Goal: Task Accomplishment & Management: Manage account settings

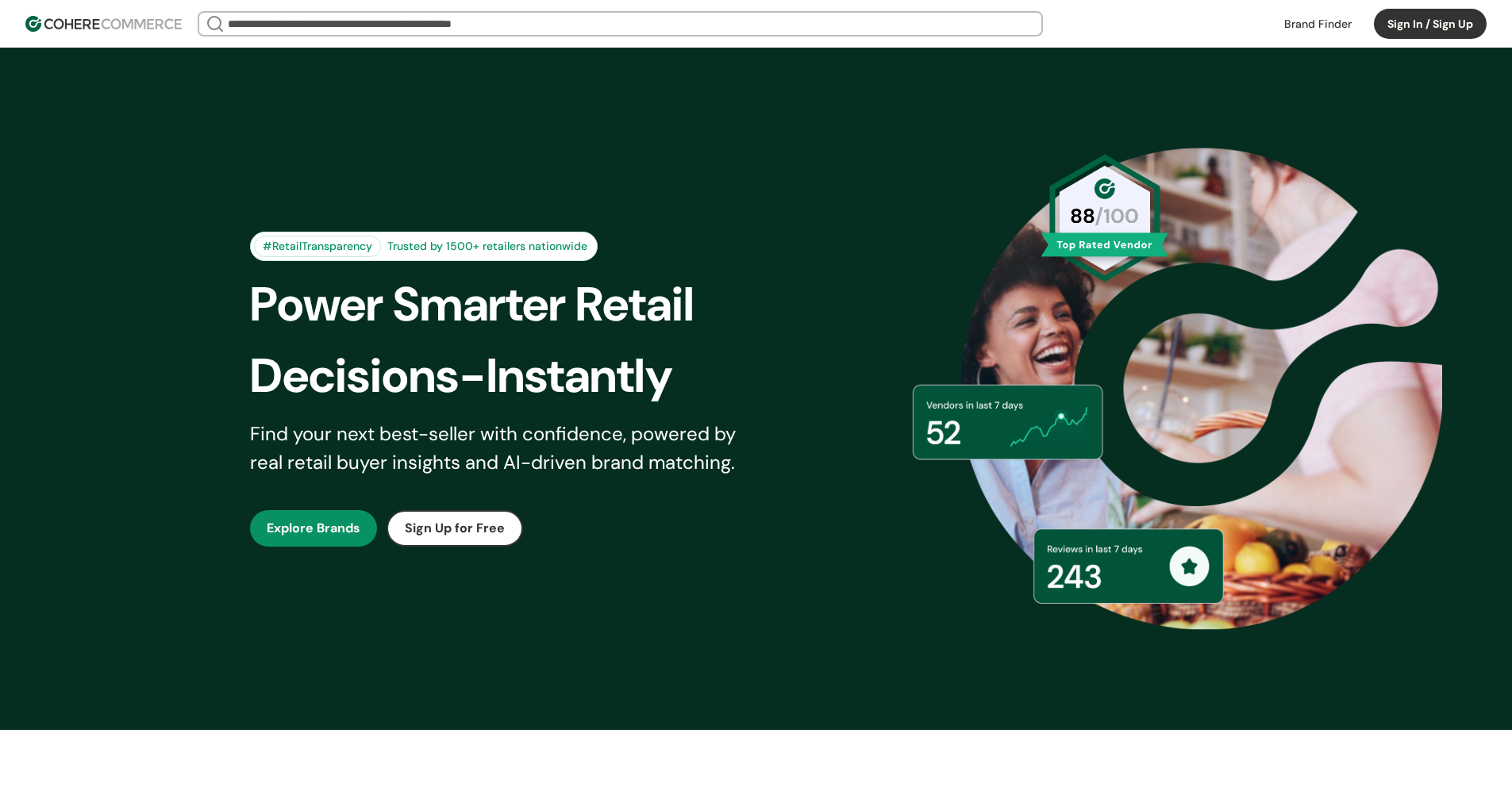
click at [1418, 29] on button "Sign In / Sign Up" at bounding box center [1431, 23] width 113 height 30
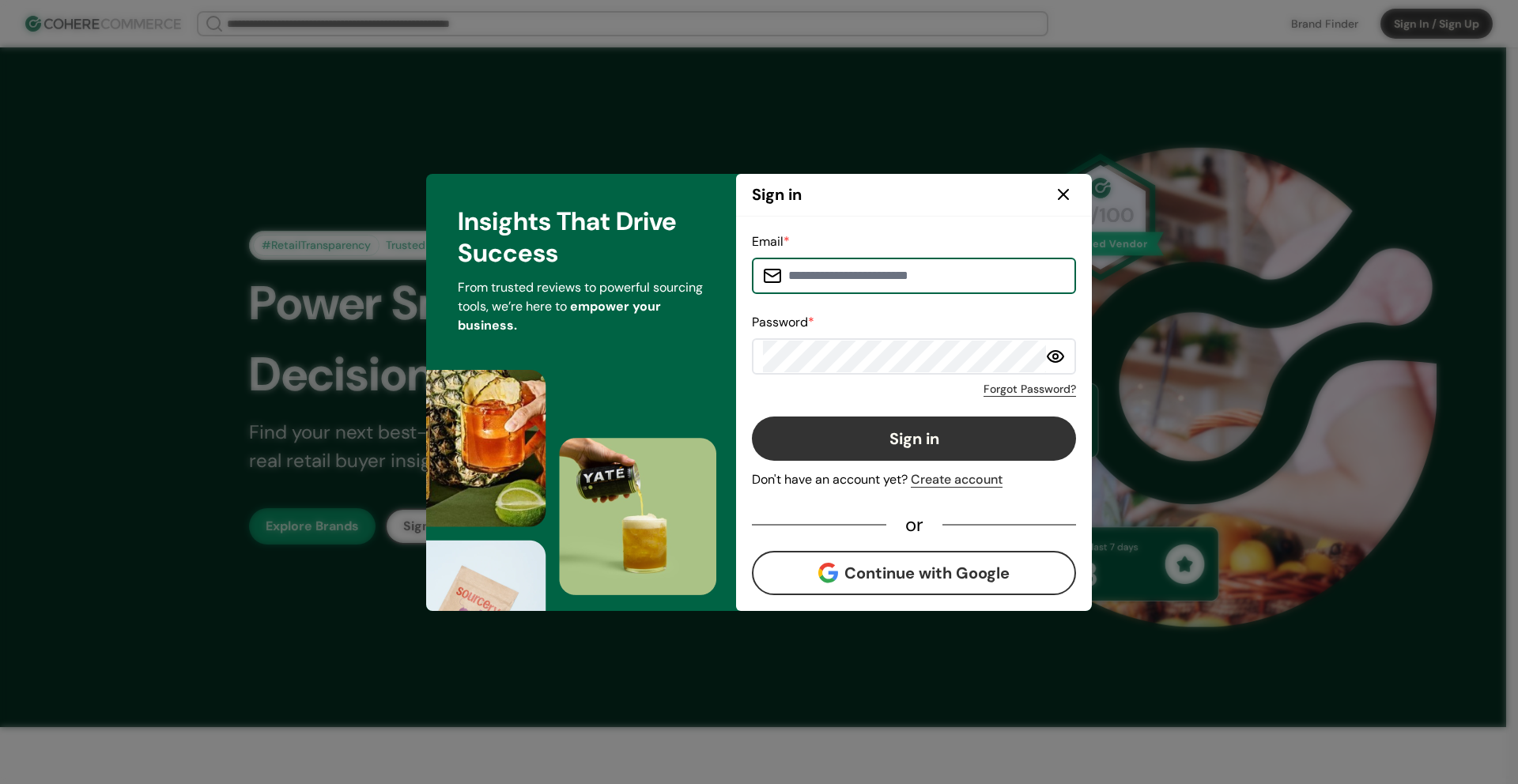
click at [894, 275] on input at bounding box center [924, 275] width 283 height 32
type input "**********"
click at [912, 430] on button "Sign in" at bounding box center [914, 439] width 324 height 44
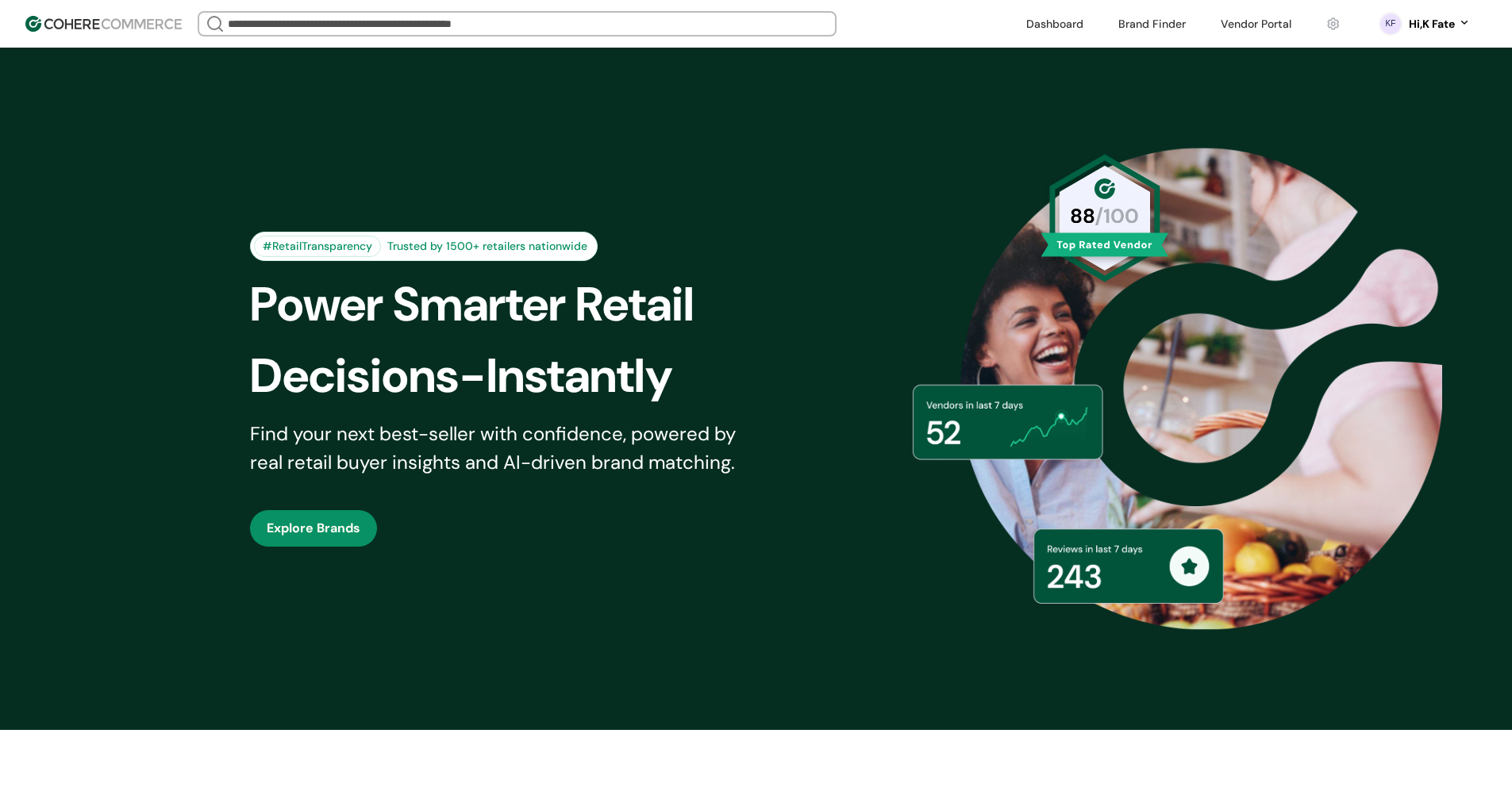
click at [1056, 15] on link at bounding box center [1055, 23] width 76 height 23
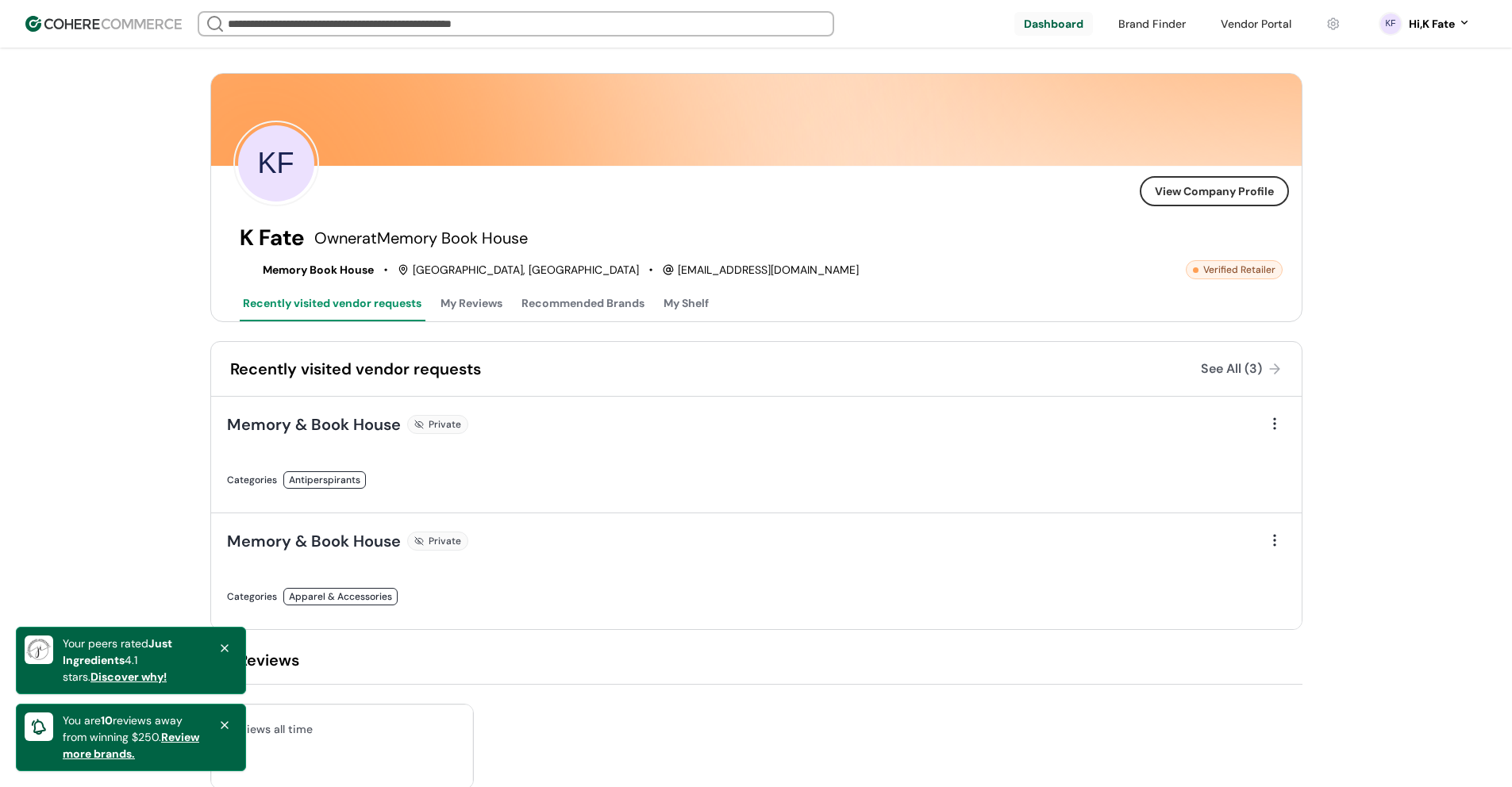
click at [1153, 8] on header "We Came Up Empty Looks like there aren’t any matches at the moment. Refine your…" at bounding box center [756, 23] width 1512 height 48
click at [1150, 23] on link at bounding box center [1152, 23] width 87 height 23
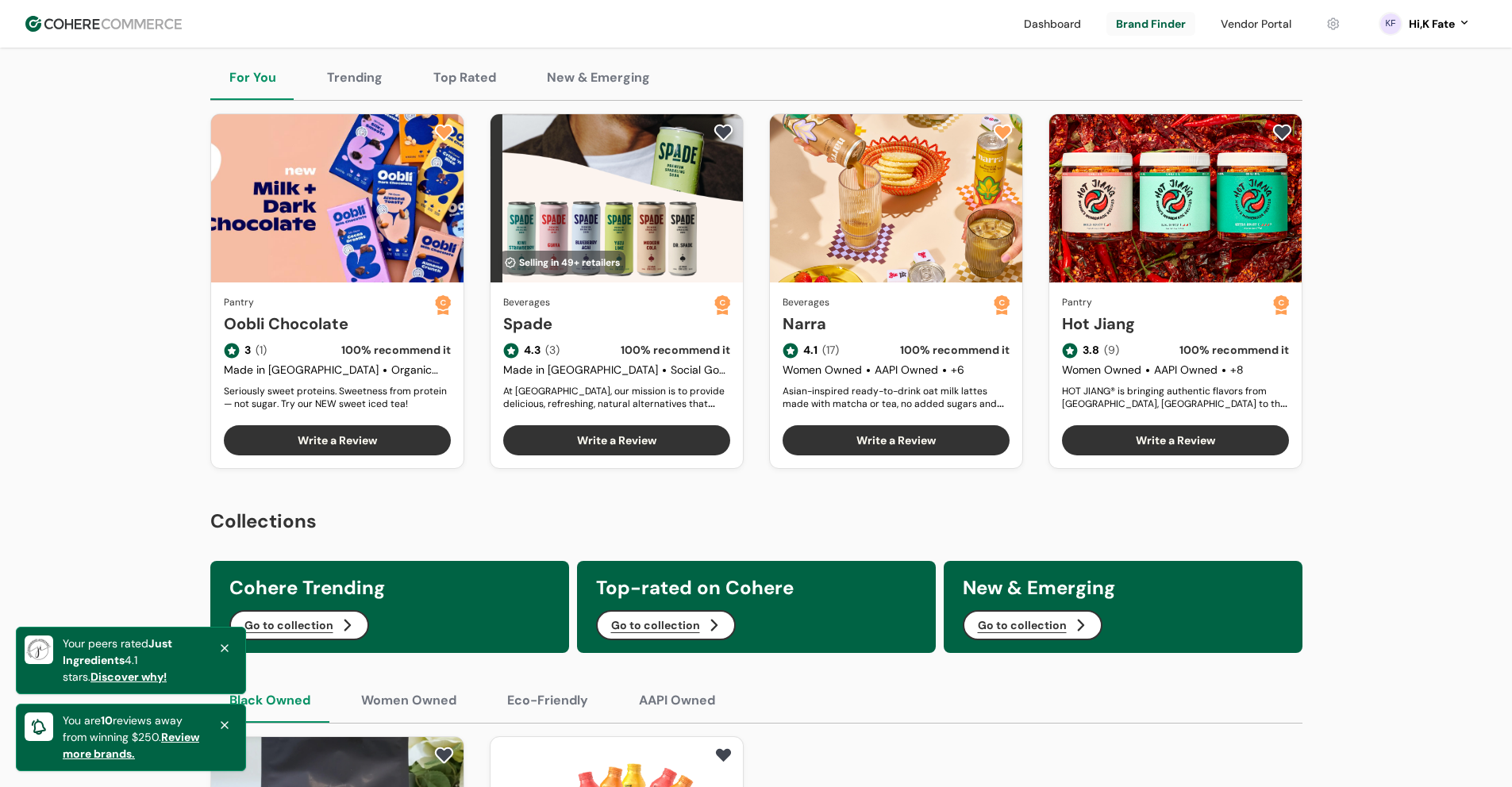
scroll to position [159, 0]
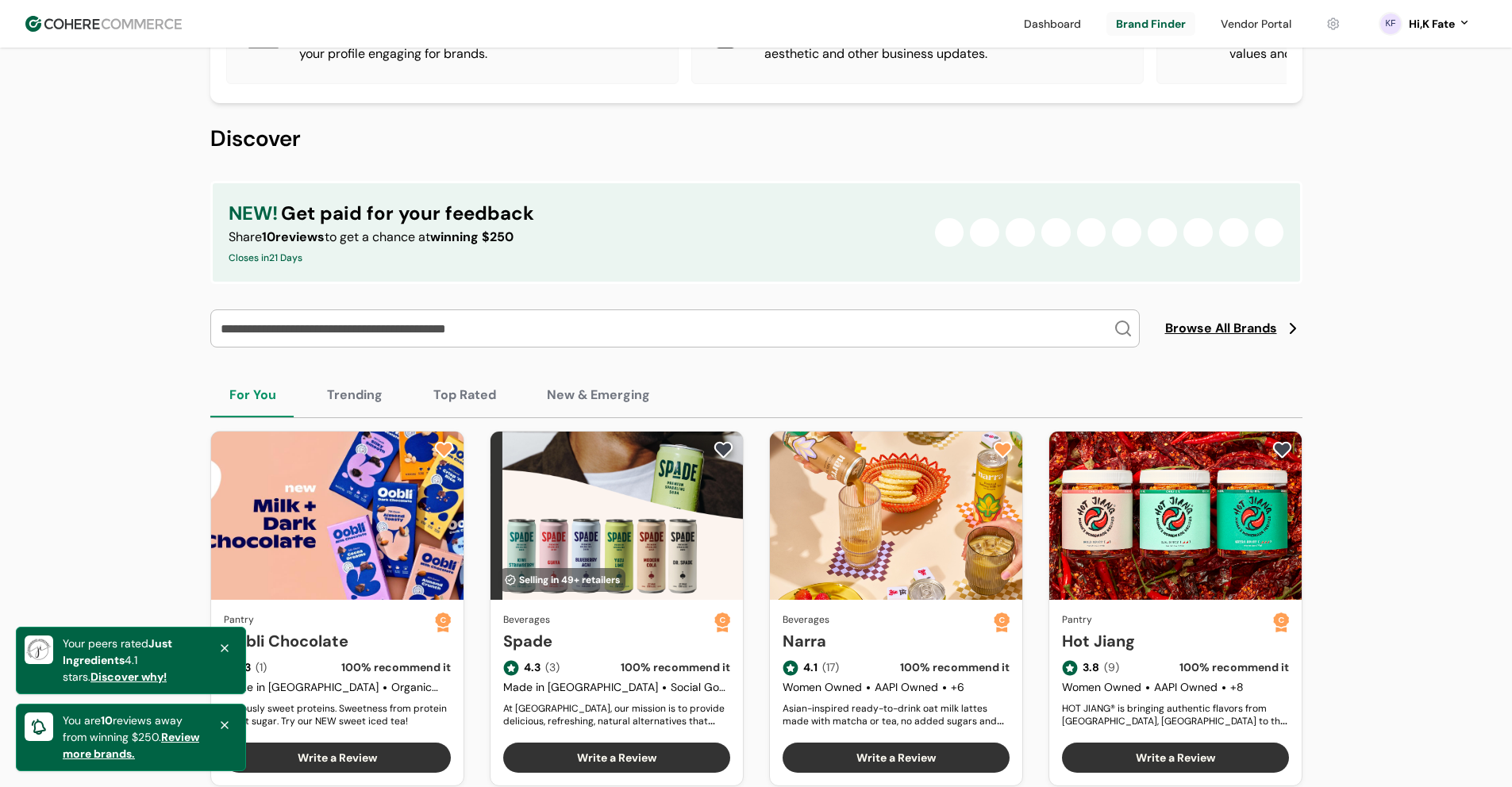
click at [1274, 29] on link at bounding box center [1255, 23] width 89 height 23
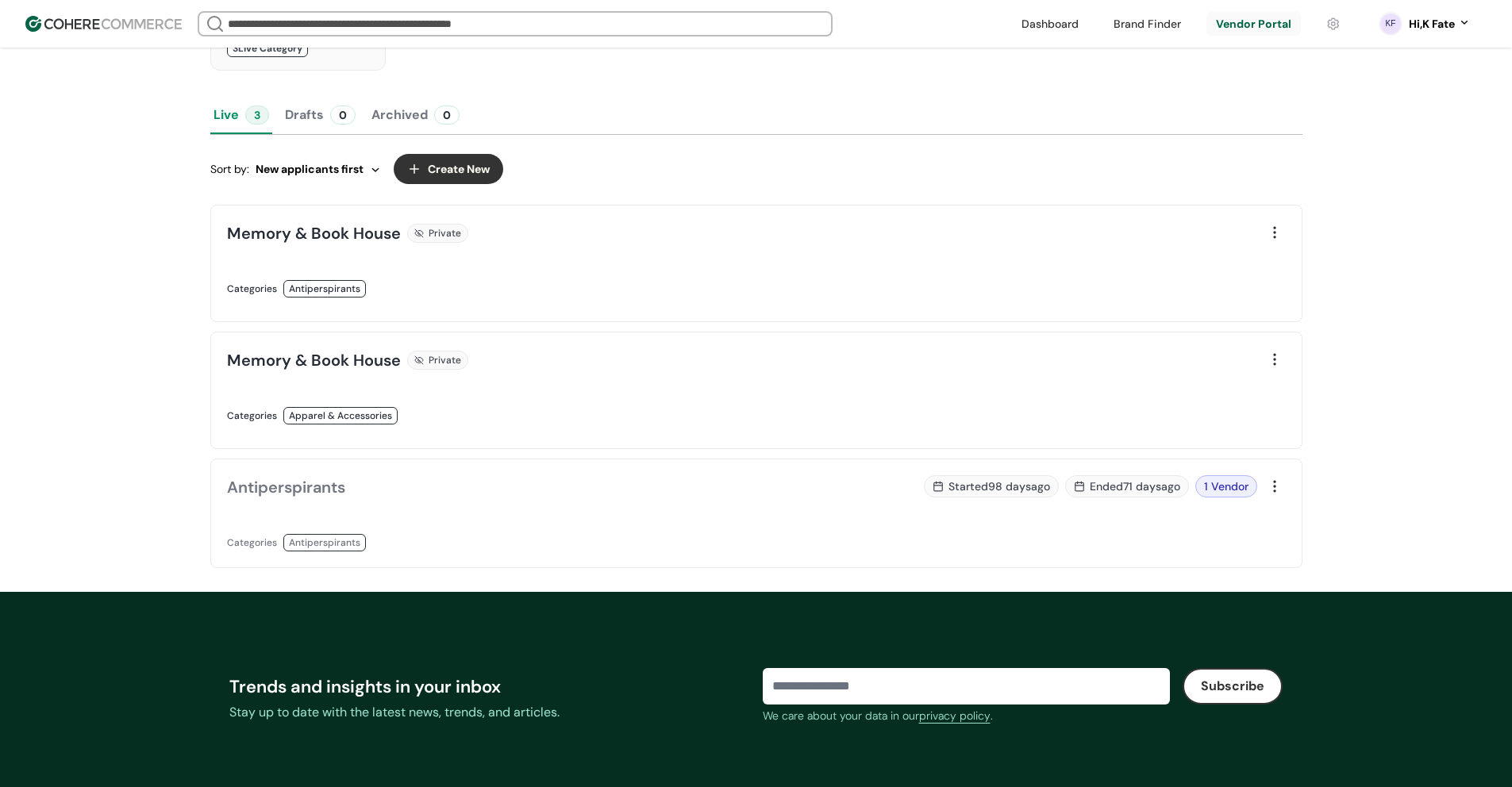
scroll to position [317, 0]
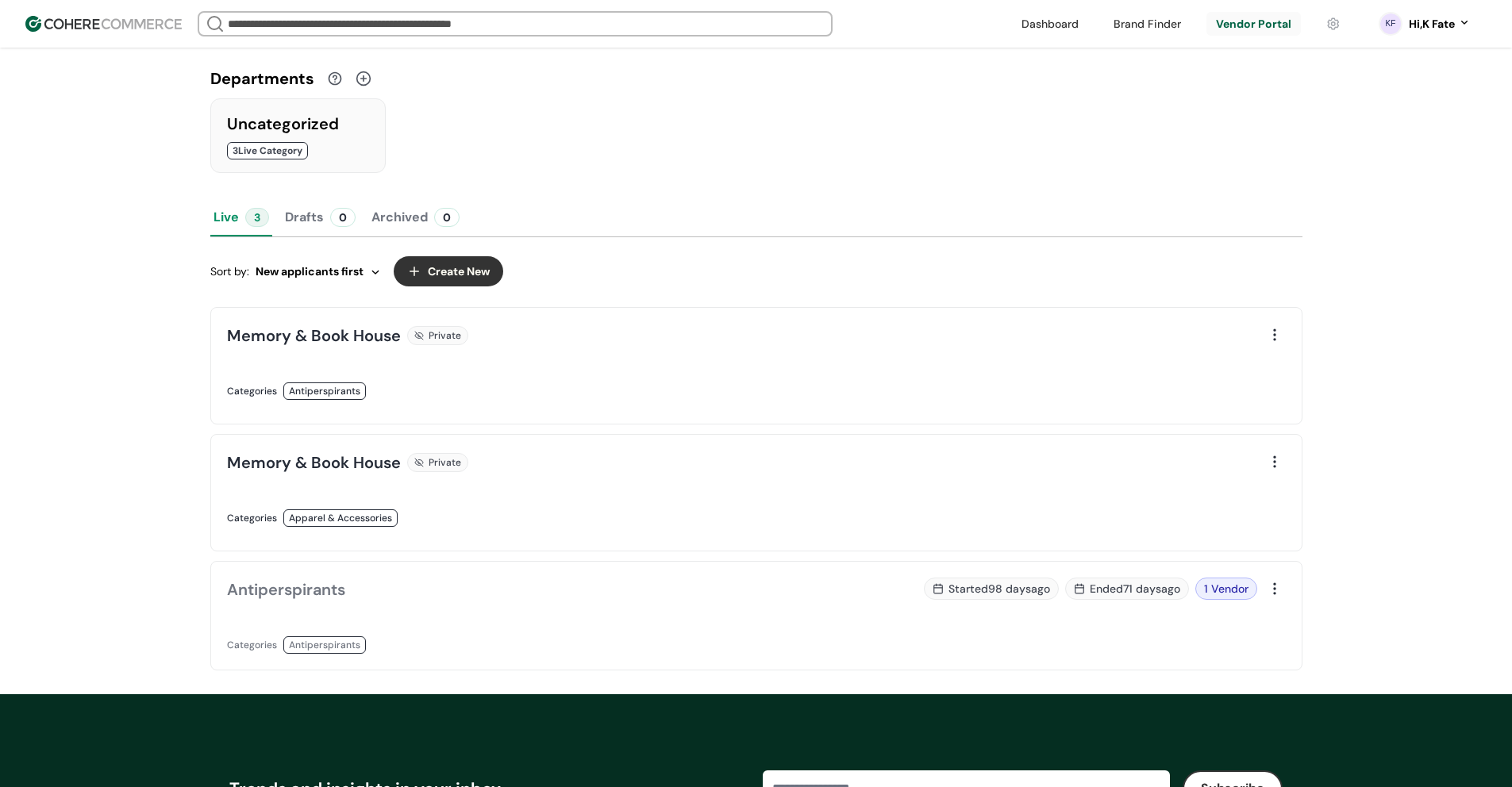
click at [1438, 27] on div "Hi, K Fate" at bounding box center [1431, 23] width 46 height 16
click at [1346, 68] on link at bounding box center [1398, 65] width 227 height 39
click at [1456, 26] on div "Hi, K Fate" at bounding box center [1439, 23] width 62 height 16
click at [1378, 110] on link at bounding box center [1398, 104] width 227 height 39
click at [1459, 16] on div "Hi, K Fate" at bounding box center [1439, 23] width 62 height 16
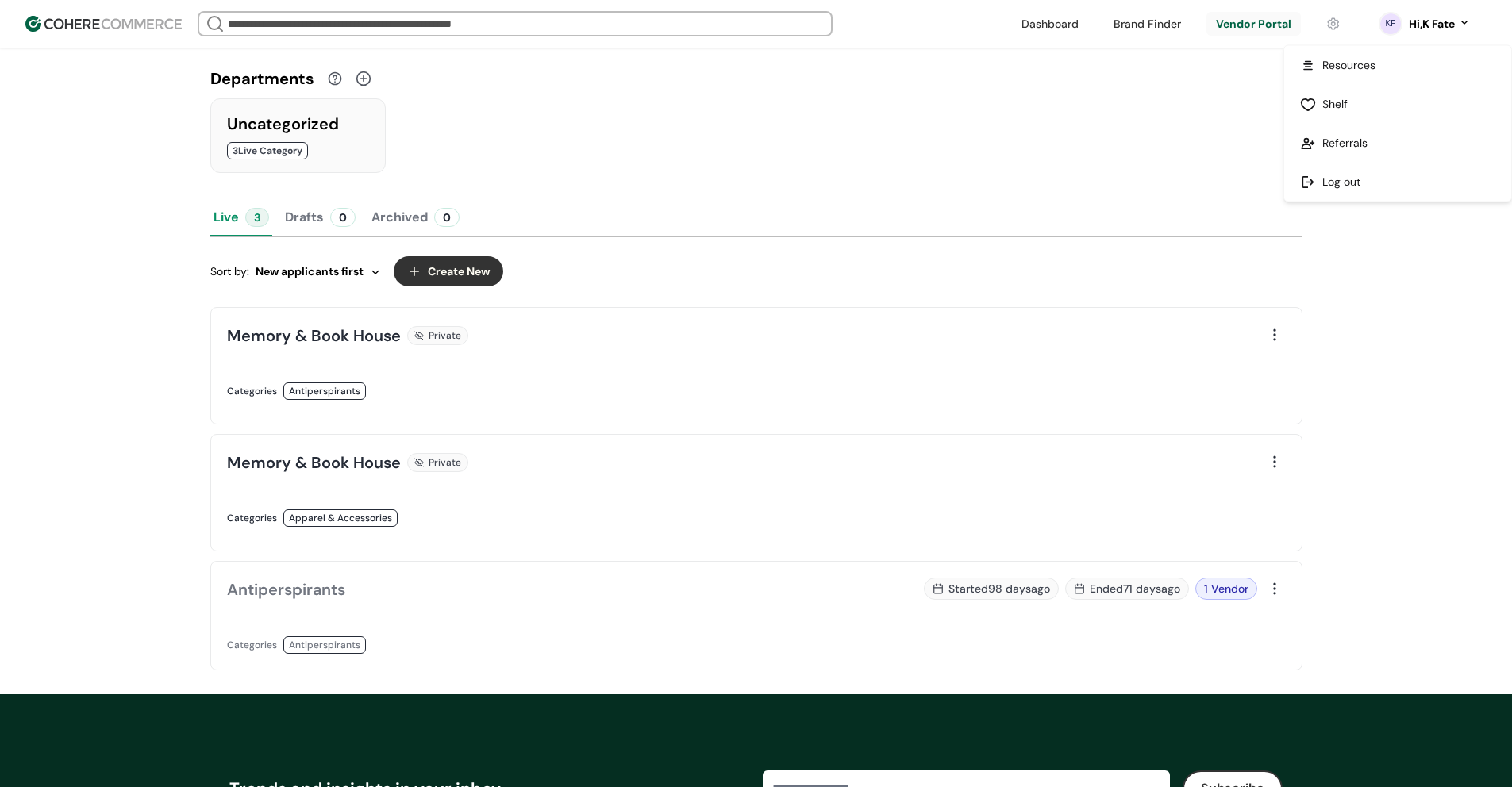
click at [1383, 150] on link at bounding box center [1398, 143] width 227 height 39
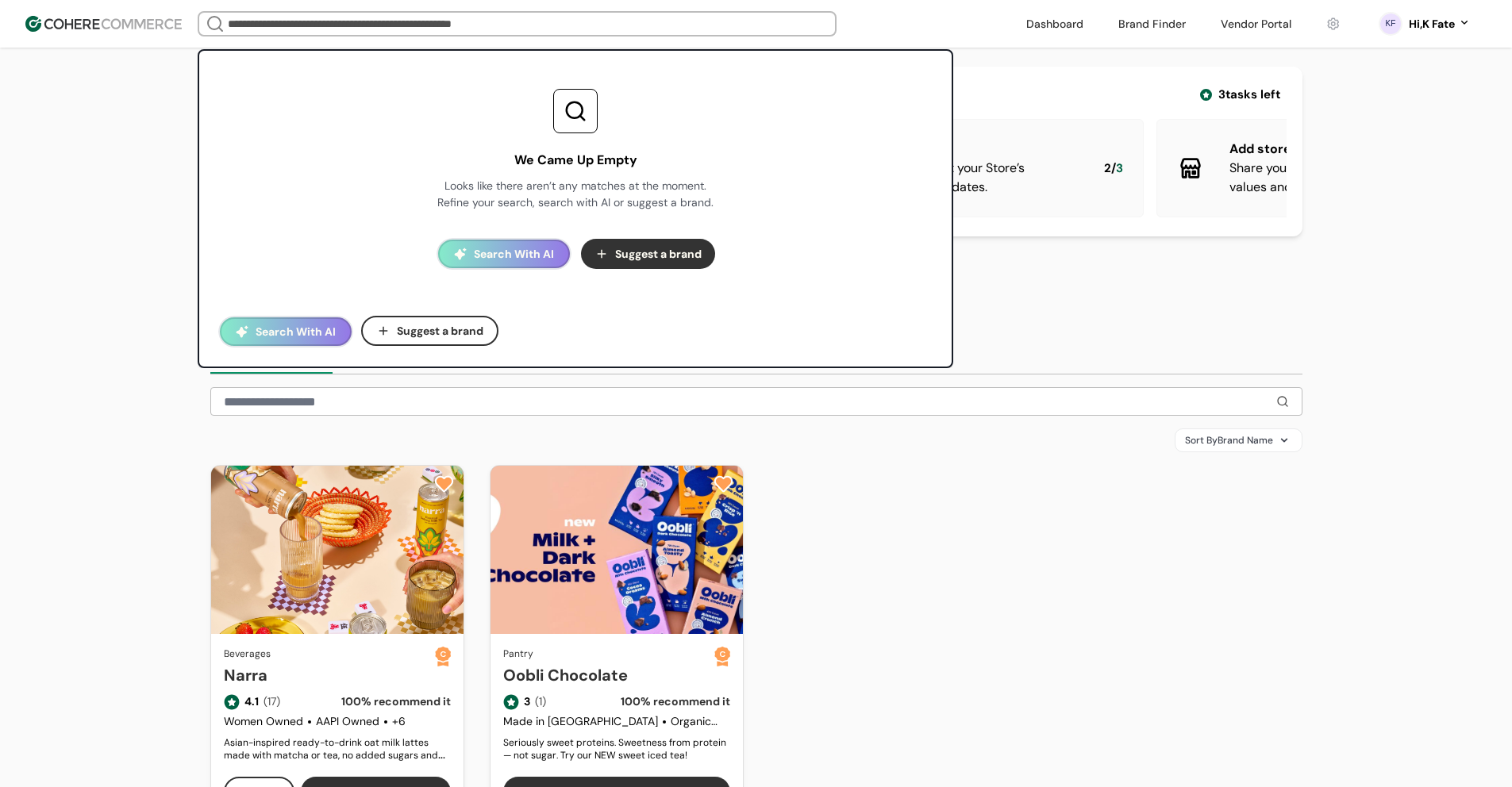
click at [424, 33] on input "search" at bounding box center [517, 24] width 585 height 23
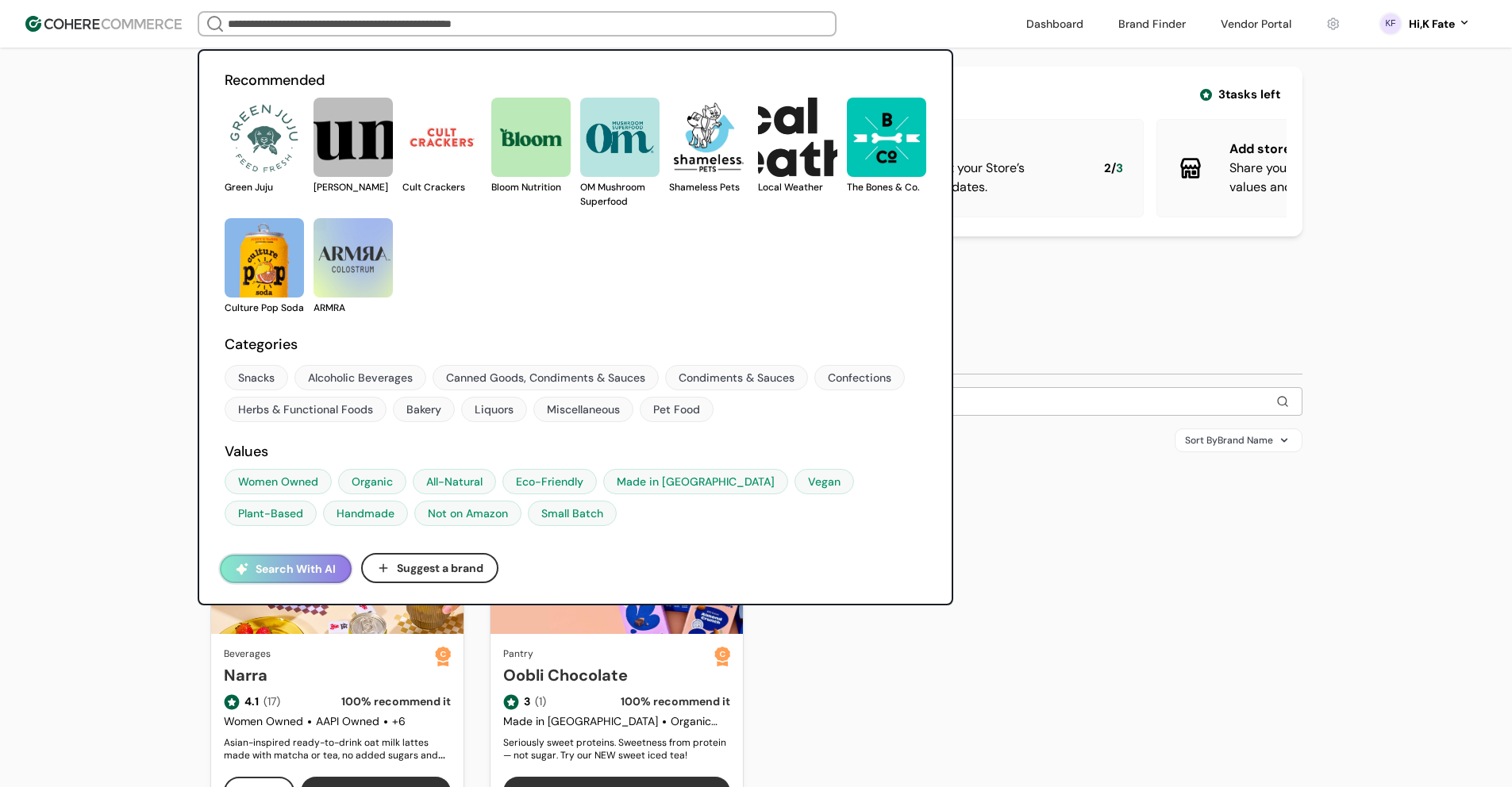
click at [316, 567] on button "Search With AI" at bounding box center [286, 569] width 132 height 29
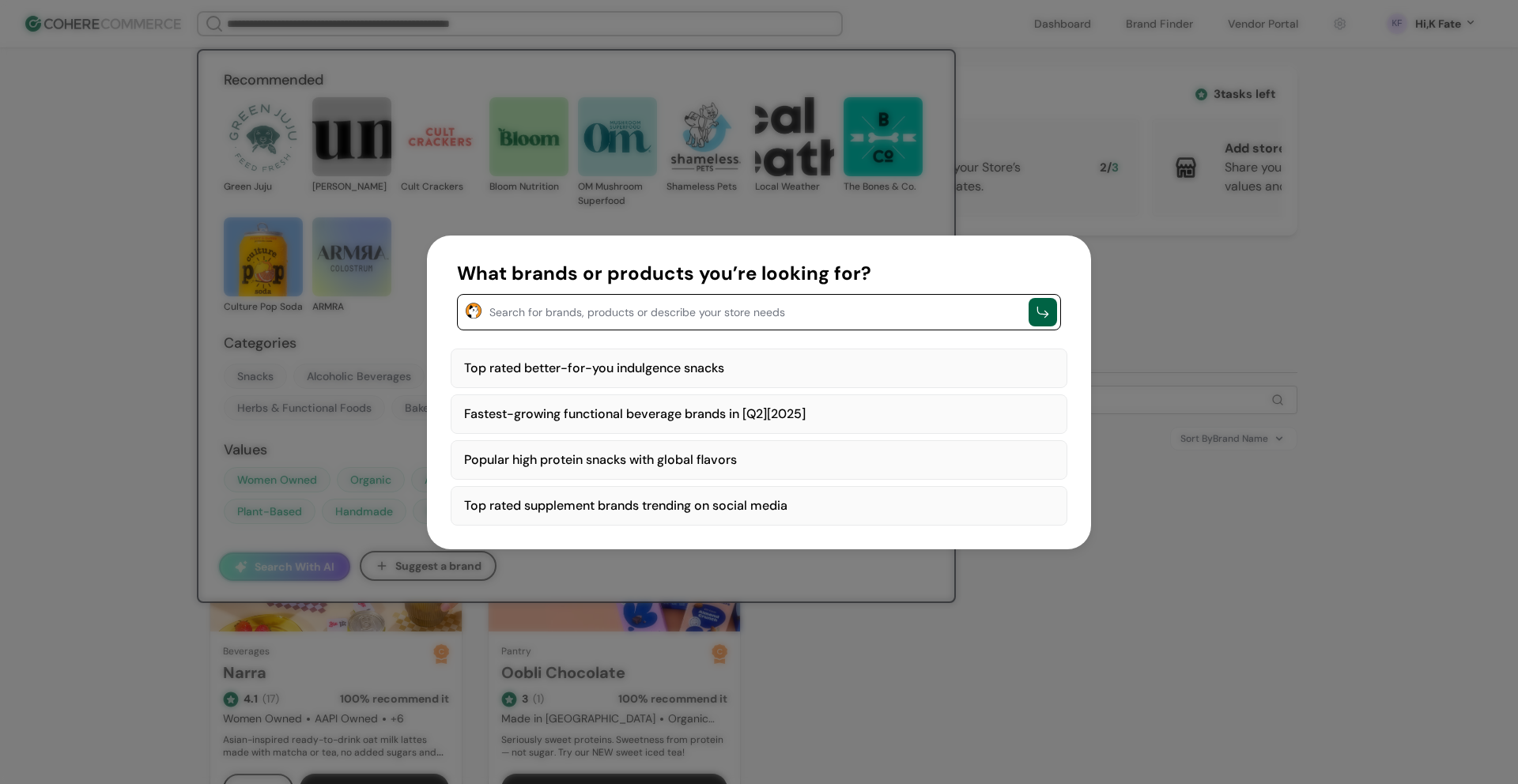
click at [664, 371] on div "Top rated better-for-you indulgence snacks" at bounding box center [759, 369] width 617 height 40
type textarea "**********"
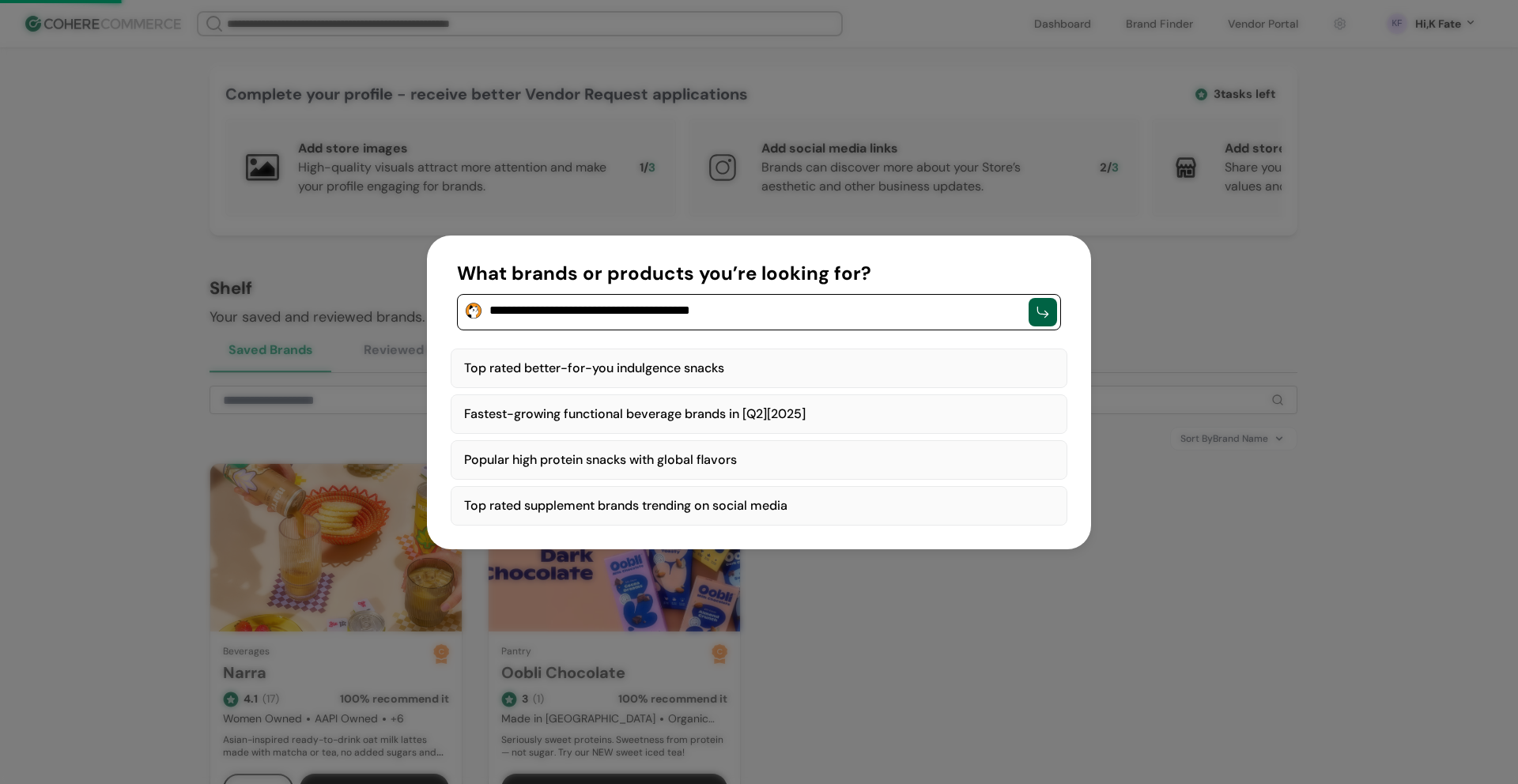
click at [1037, 307] on div "button" at bounding box center [1043, 313] width 16 height 16
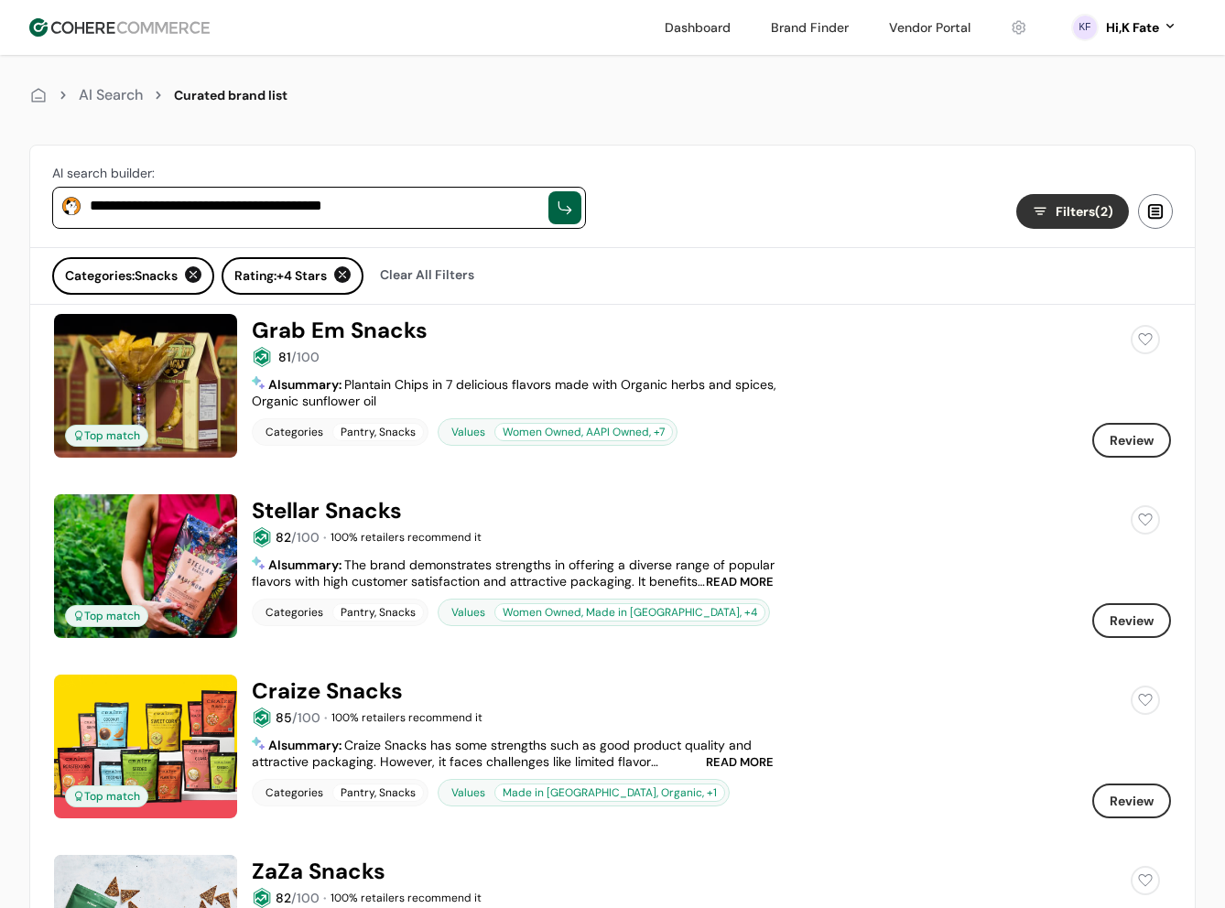
click at [1121, 432] on button "Review" at bounding box center [1131, 440] width 79 height 35
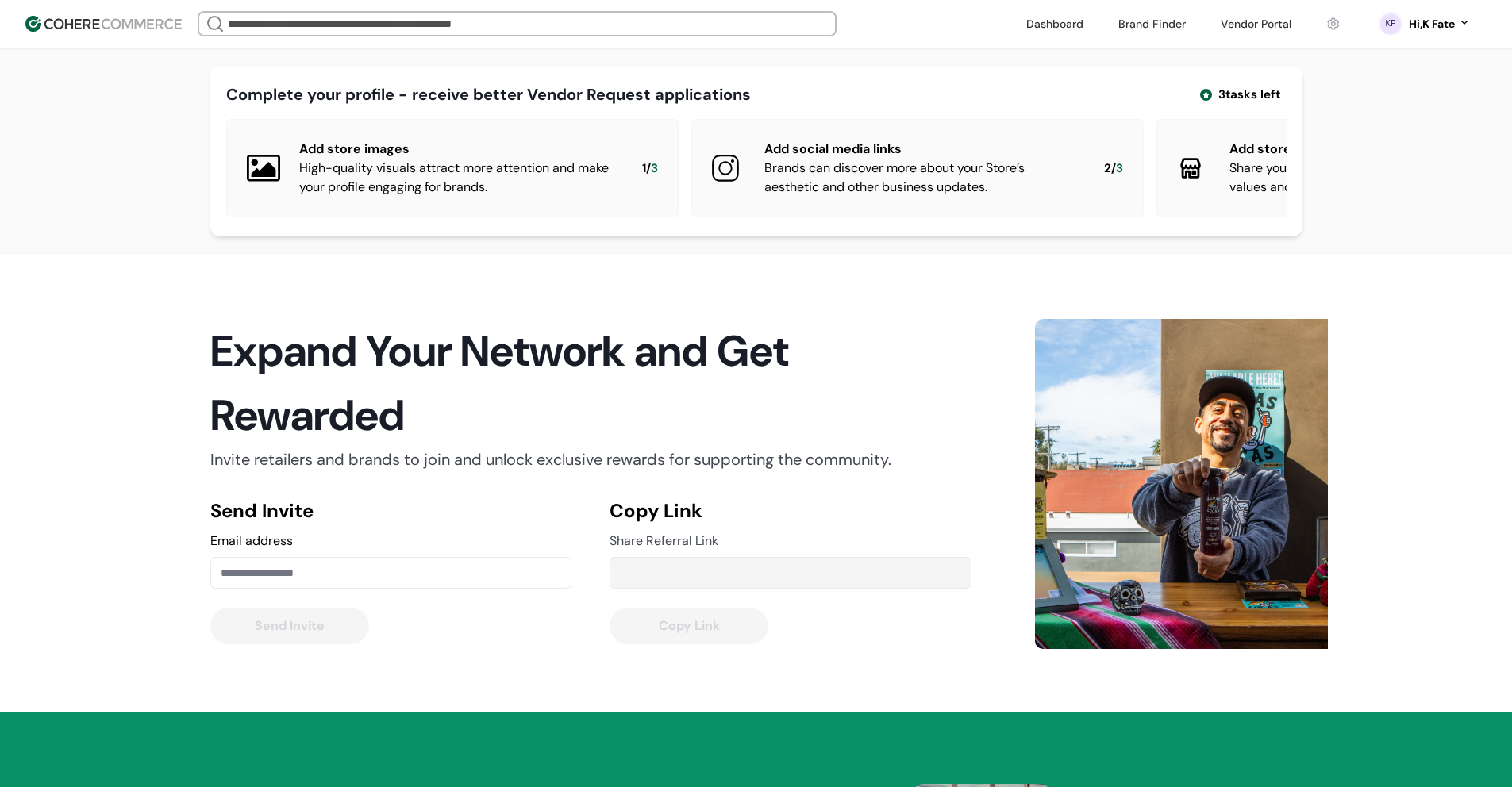
type input "**********"
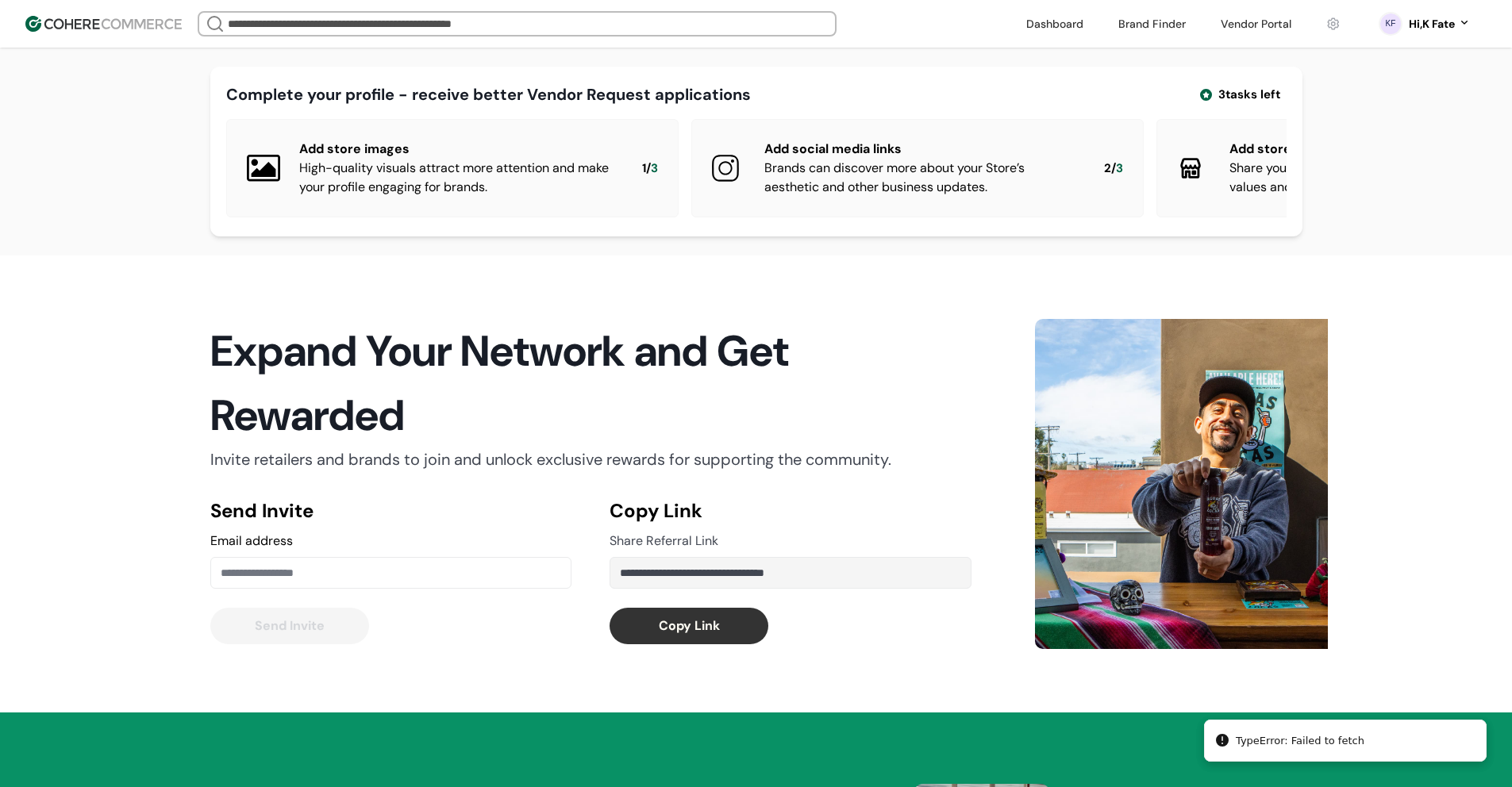
click at [1437, 28] on div "Hi, K Fate" at bounding box center [1431, 23] width 46 height 16
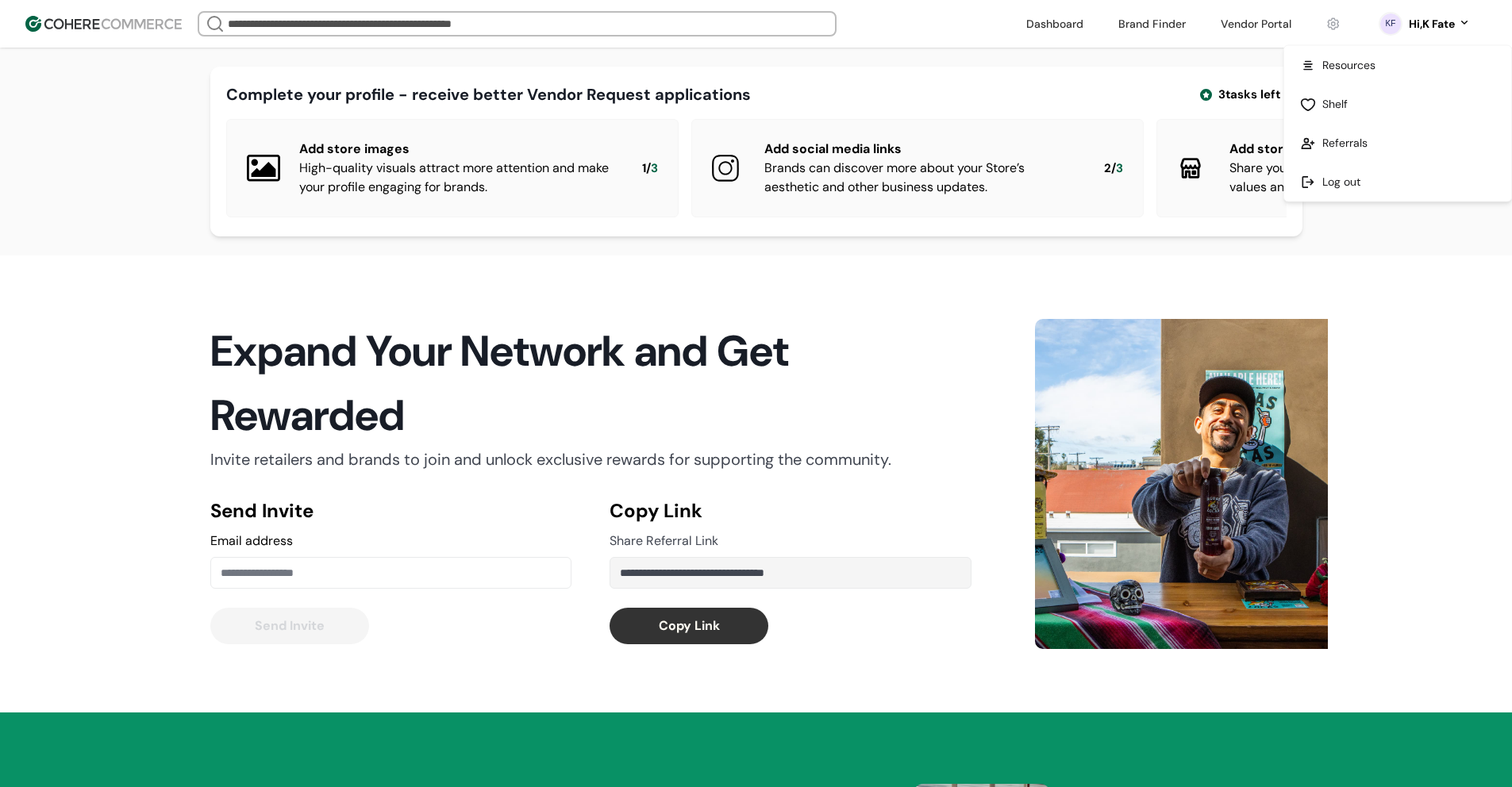
click at [1144, 71] on div "Complete your profile - receive better Vendor Request applications 3 tasks left…" at bounding box center [757, 152] width 1092 height 170
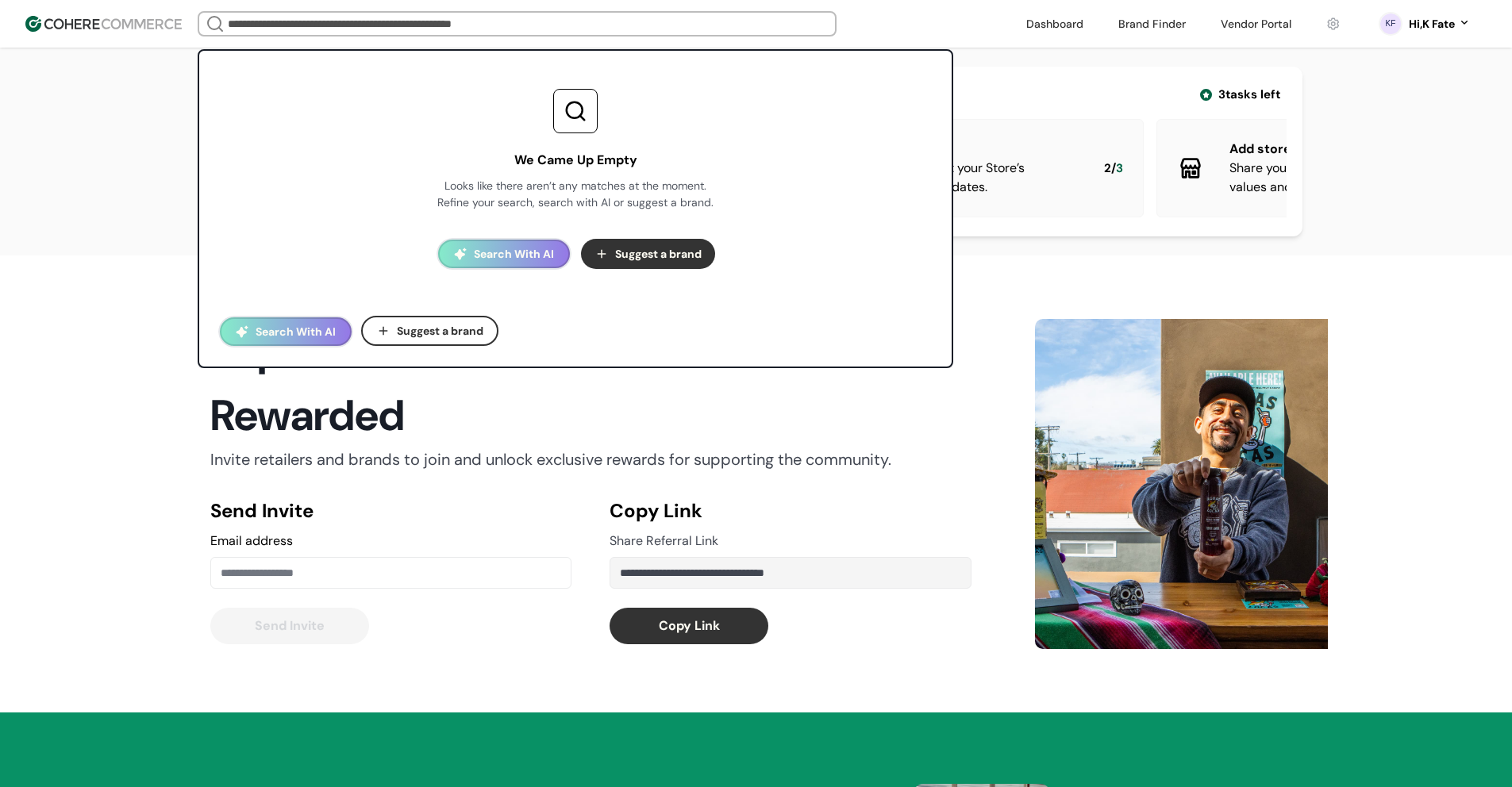
click at [362, 33] on input "search" at bounding box center [517, 24] width 585 height 23
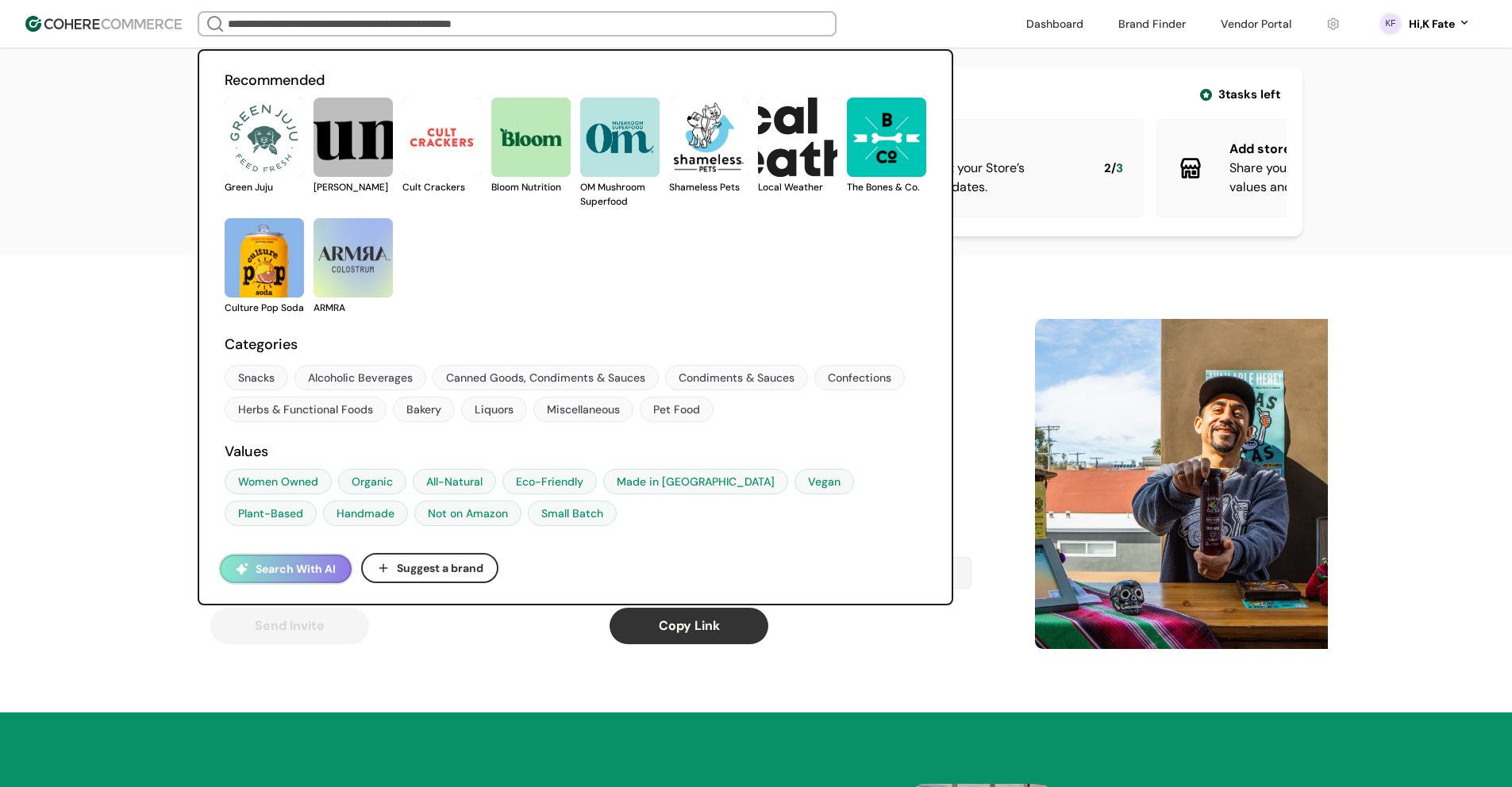
click at [268, 379] on div "Snacks" at bounding box center [257, 378] width 36 height 16
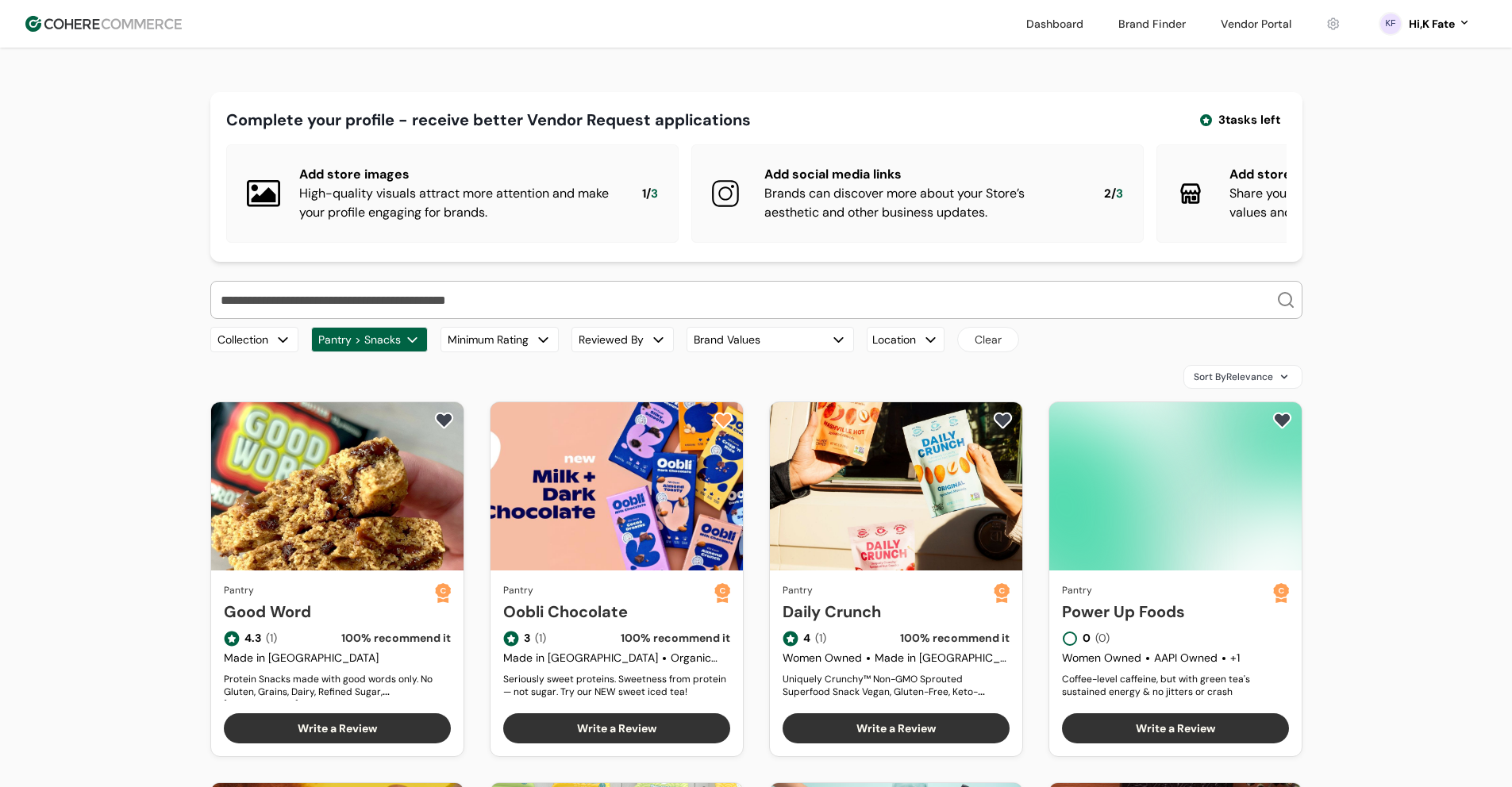
click at [657, 262] on div "Complete your profile - receive better Vendor Request applications 3 tasks left…" at bounding box center [757, 177] width 1092 height 170
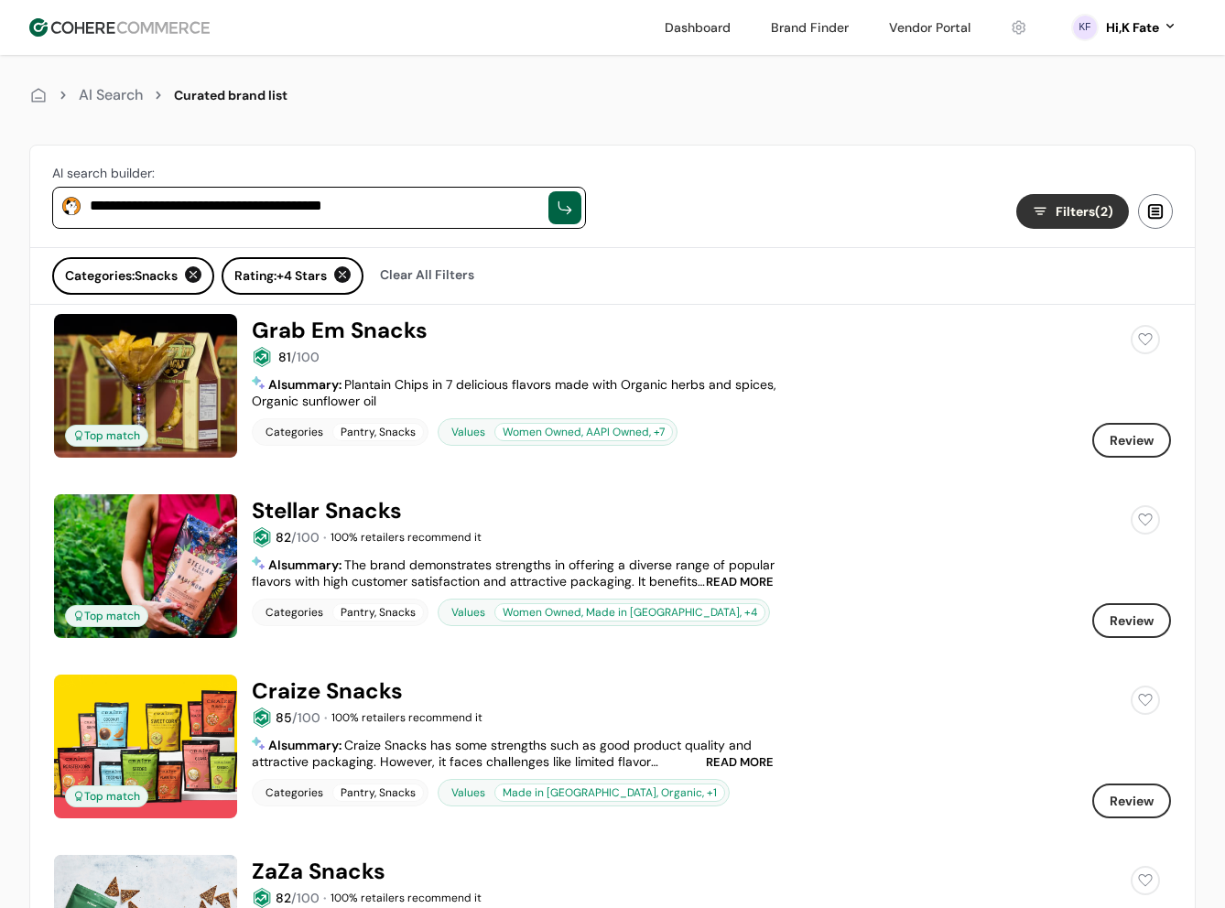
click at [577, 128] on div "AI Search Curated brand list" at bounding box center [612, 95] width 1167 height 81
click at [170, 30] on img at bounding box center [119, 27] width 180 height 18
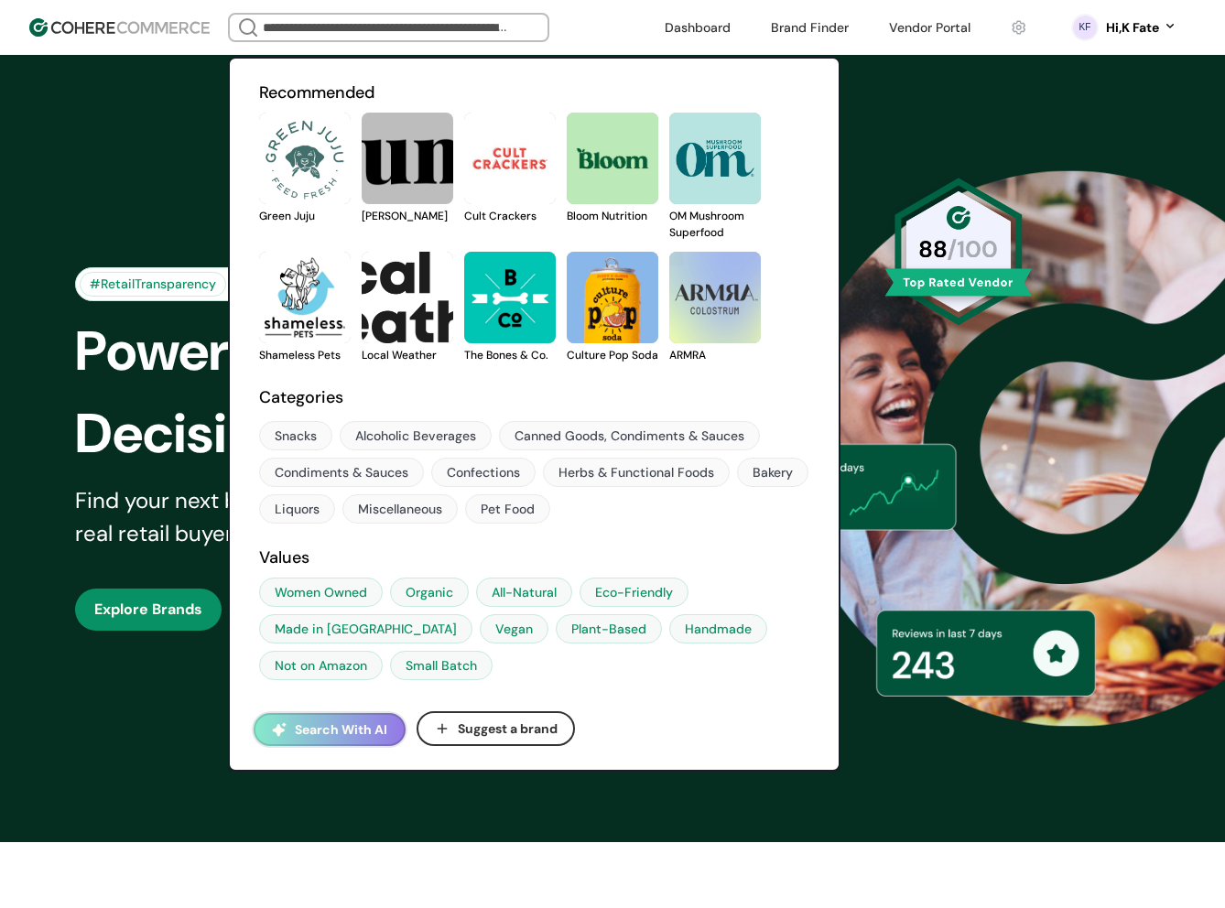
click at [526, 712] on button "Suggest a brand" at bounding box center [496, 729] width 158 height 35
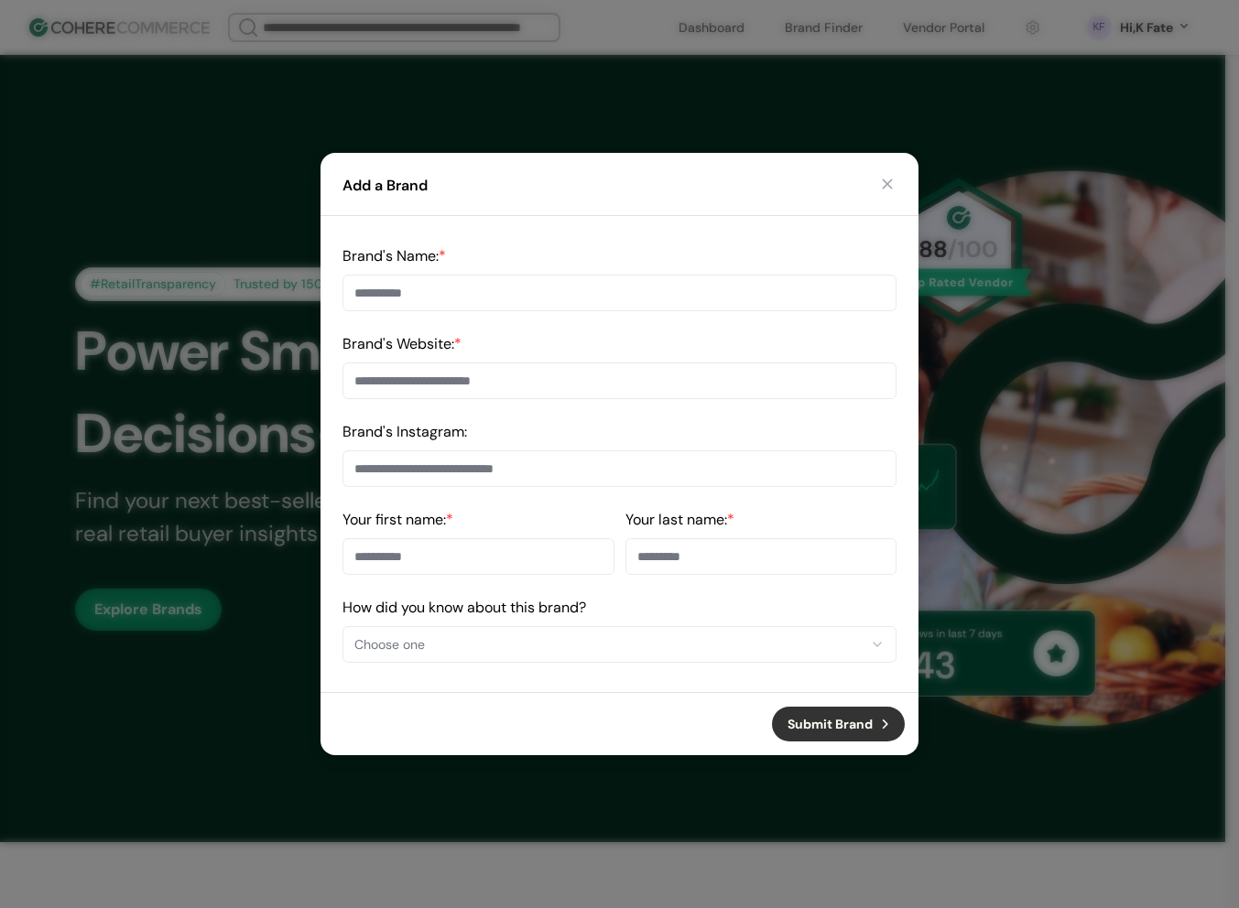
click at [435, 266] on div "Brand's Name: *" at bounding box center [619, 278] width 554 height 66
click at [432, 288] on input at bounding box center [619, 293] width 554 height 37
click at [530, 305] on input at bounding box center [619, 293] width 554 height 37
type input "**"
click at [545, 362] on div "Brand's Website: *" at bounding box center [619, 366] width 554 height 66
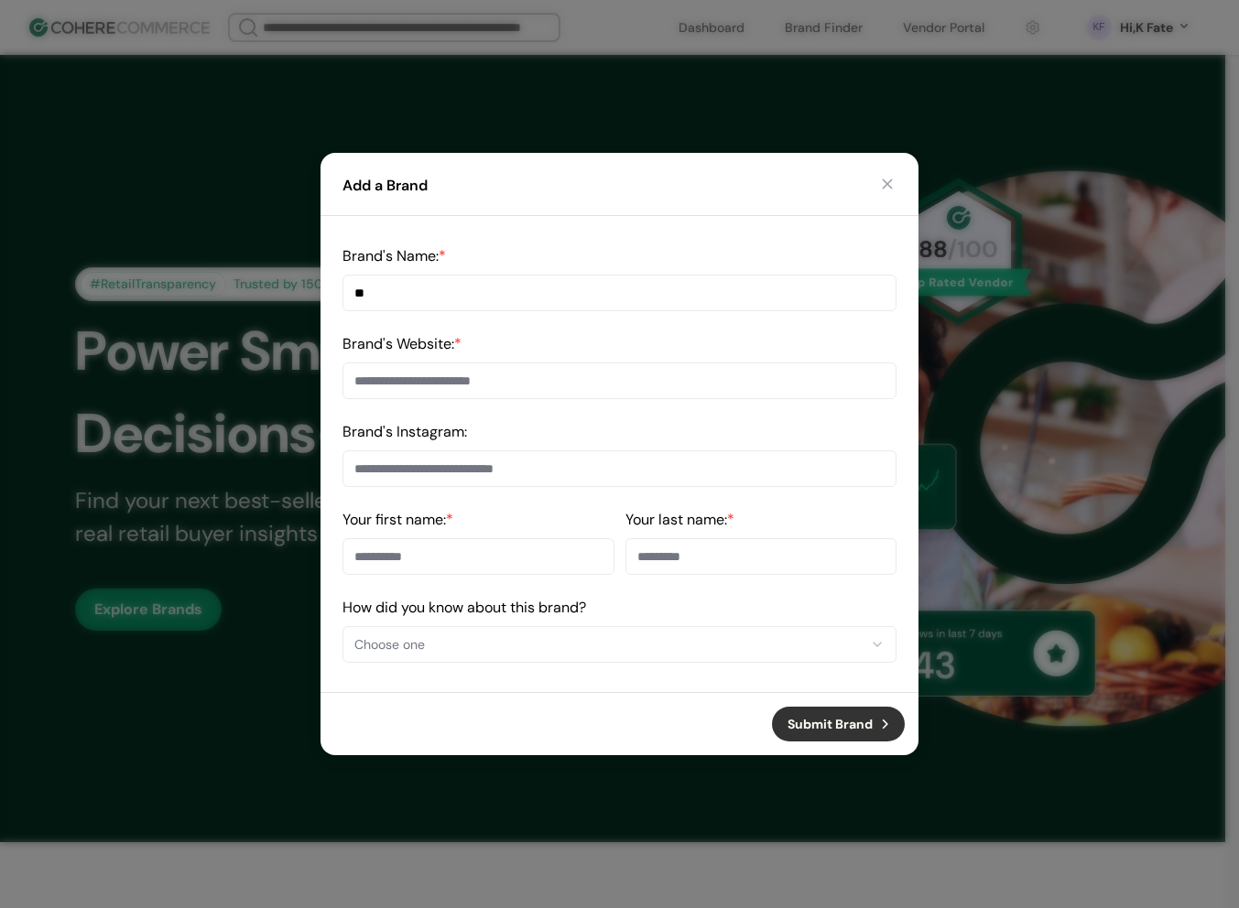
click at [545, 368] on input at bounding box center [619, 381] width 554 height 37
click at [545, 370] on input at bounding box center [619, 381] width 554 height 37
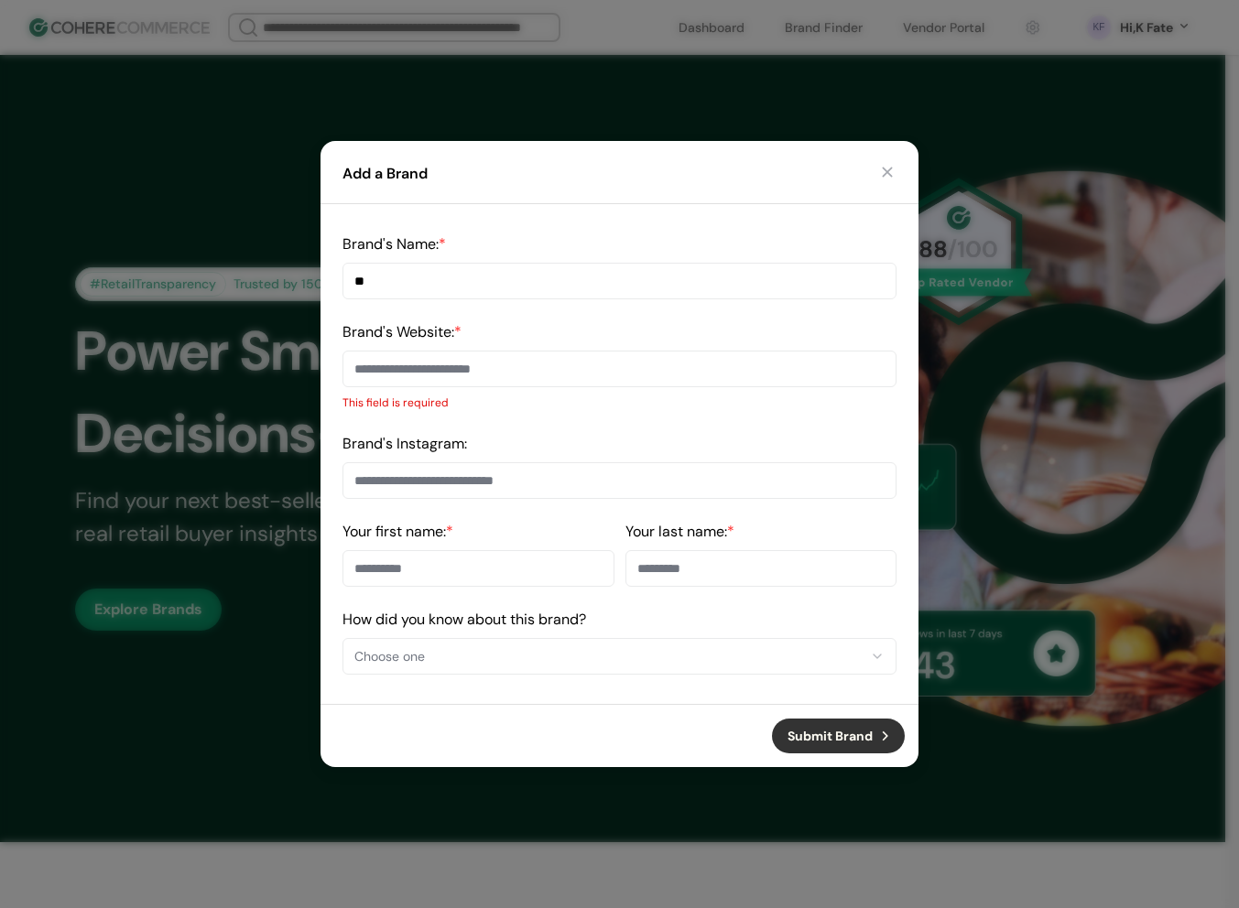
click at [879, 174] on button "button" at bounding box center [887, 172] width 18 height 18
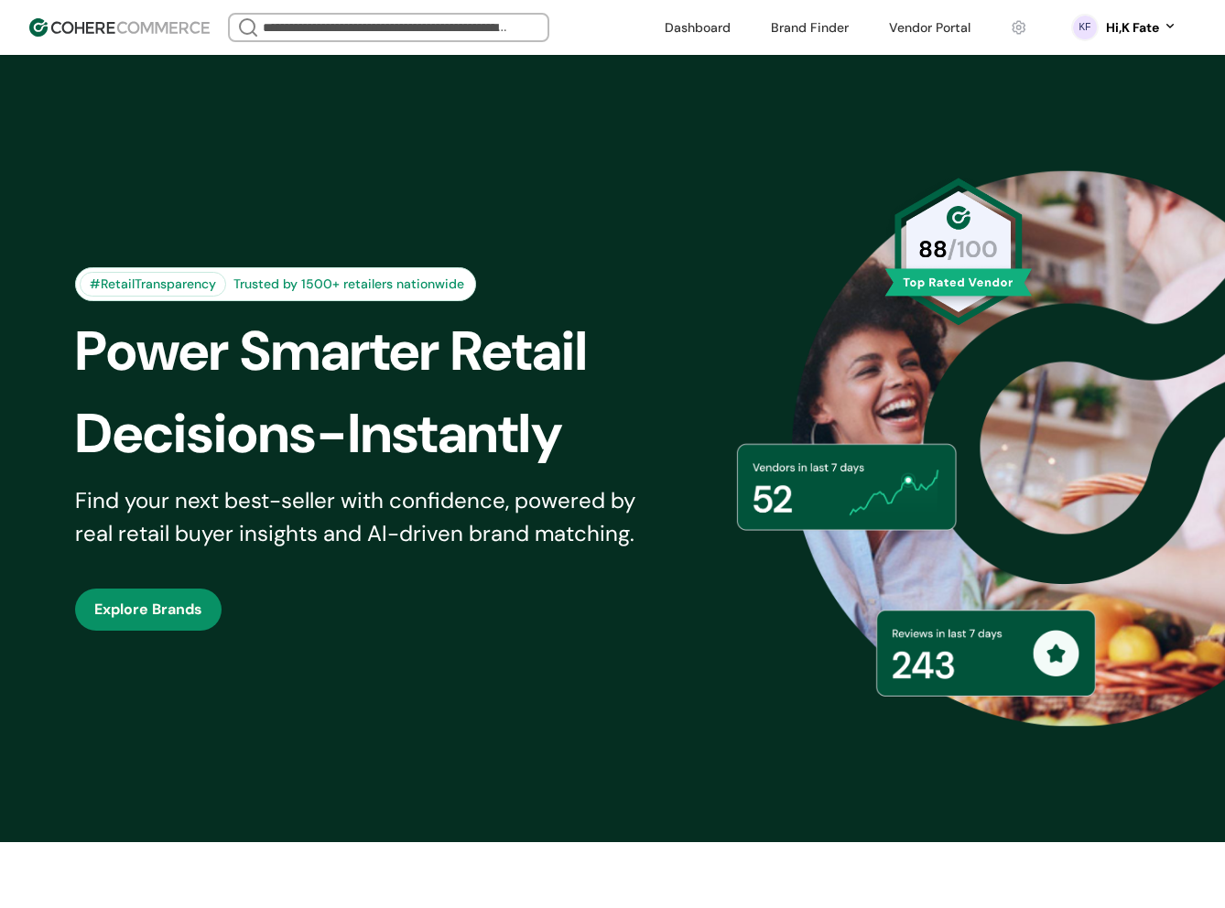
click at [1142, 25] on div "Hi, K Fate" at bounding box center [1132, 27] width 53 height 19
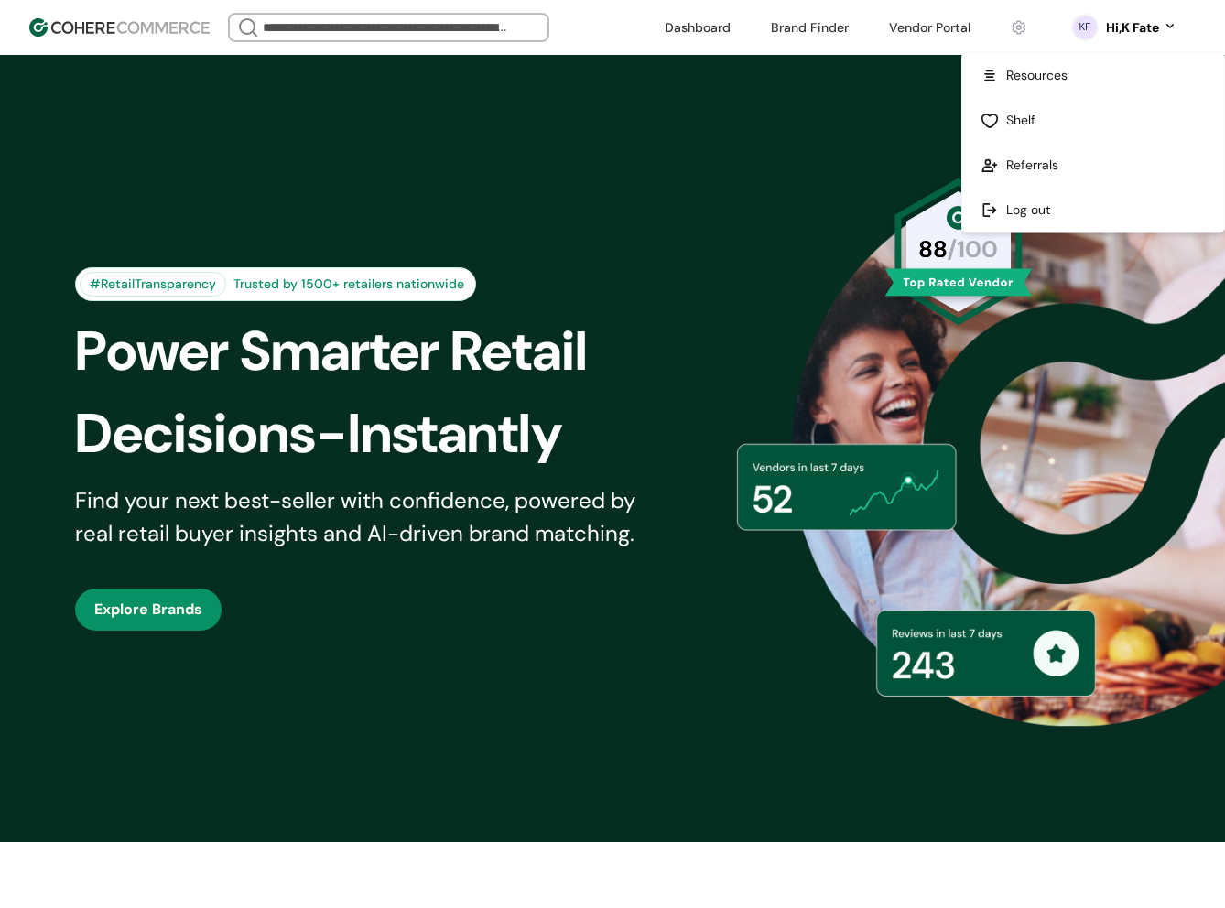
click at [1140, 32] on div "Hi, K Fate" at bounding box center [1132, 27] width 53 height 19
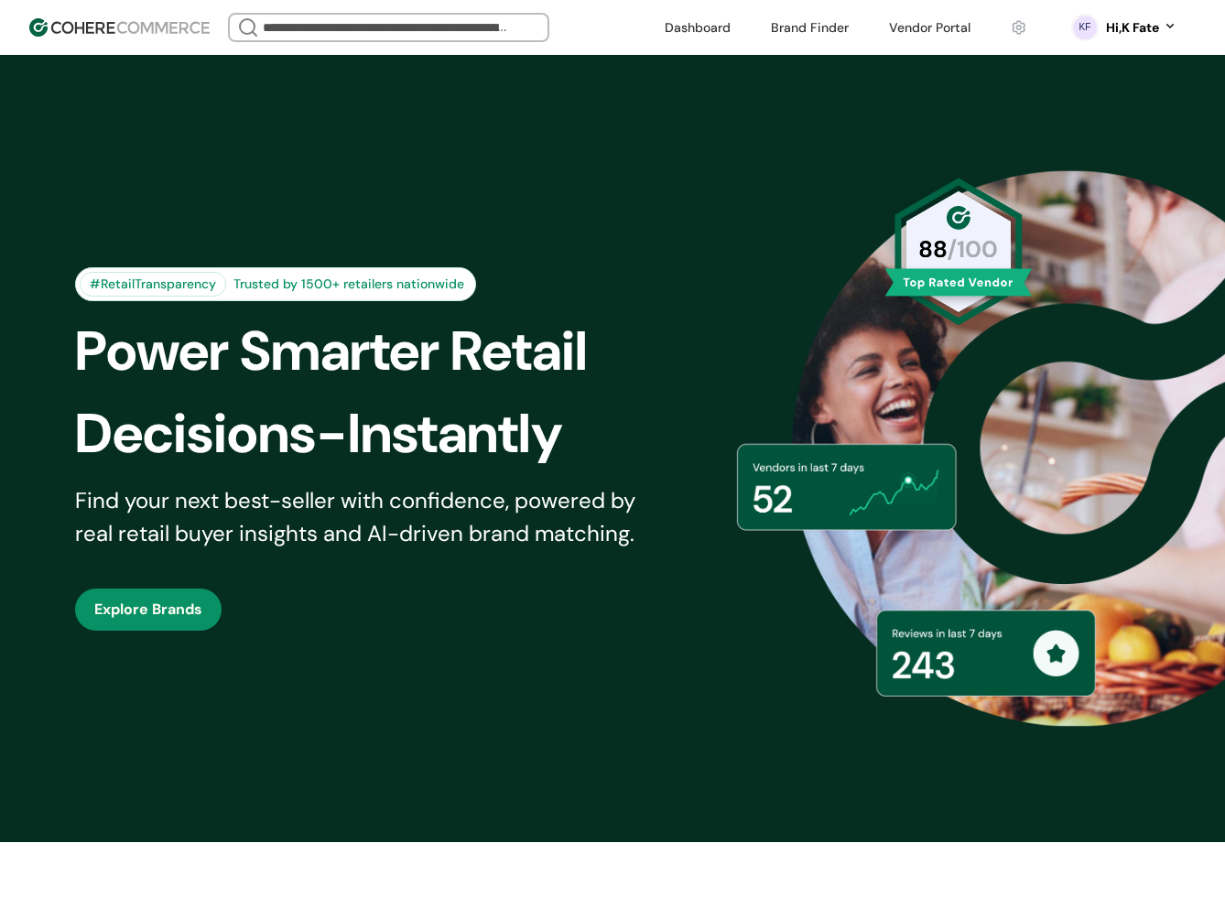
click at [1137, 29] on div "Hi, K Fate" at bounding box center [1132, 27] width 53 height 19
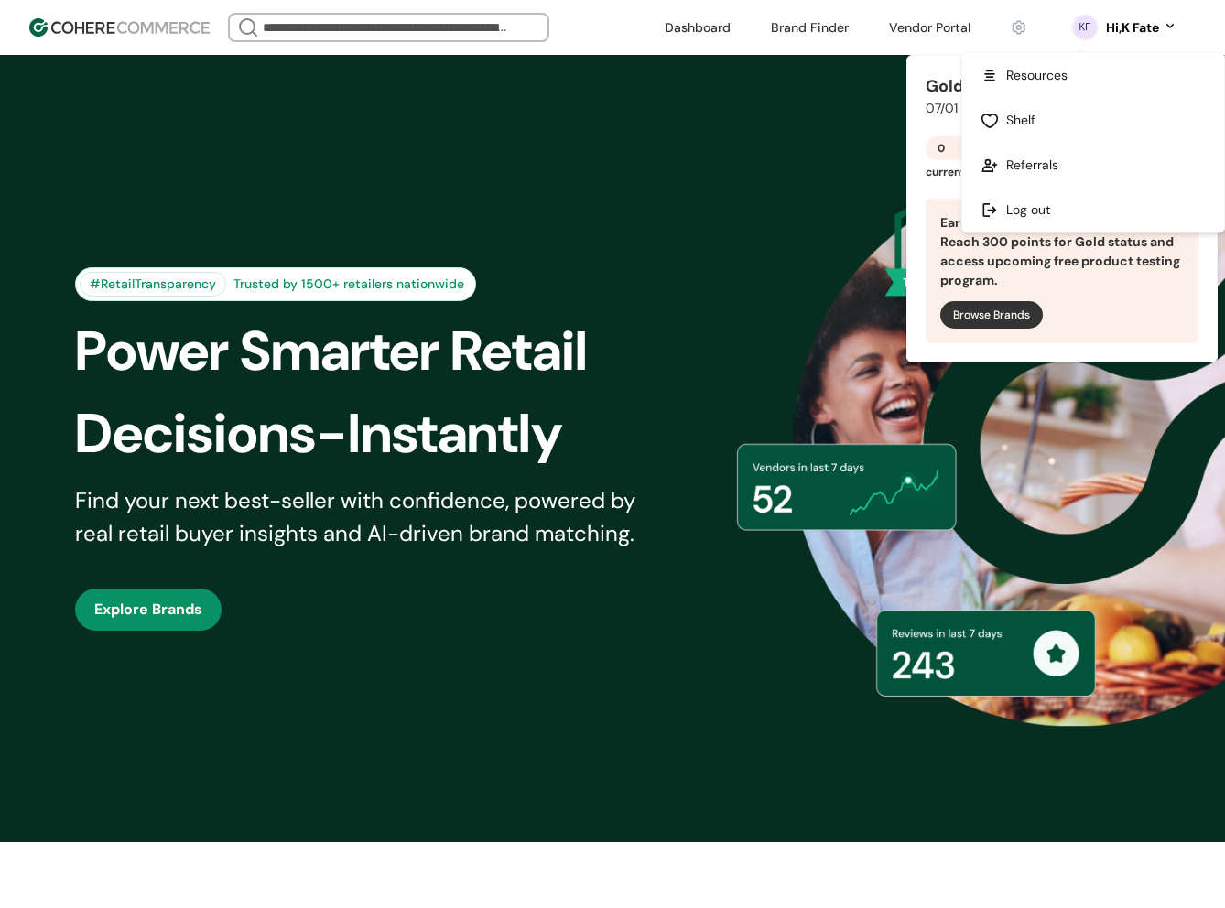
click at [1092, 36] on icon "0 percent" at bounding box center [1084, 27] width 27 height 27
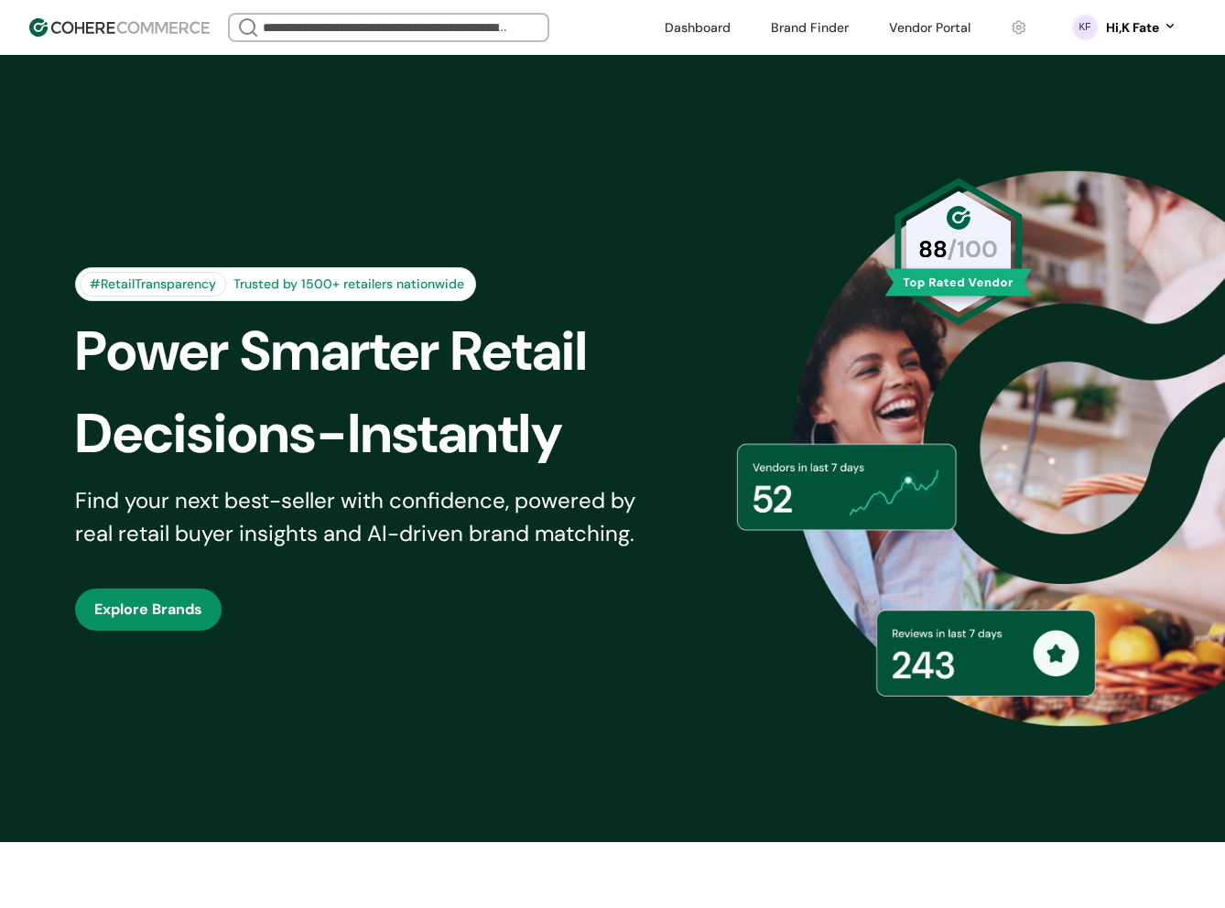
click at [1085, 22] on circle "0 percent" at bounding box center [1085, 28] width 26 height 26
click at [1123, 25] on div "Hi, K Fate" at bounding box center [1132, 27] width 53 height 19
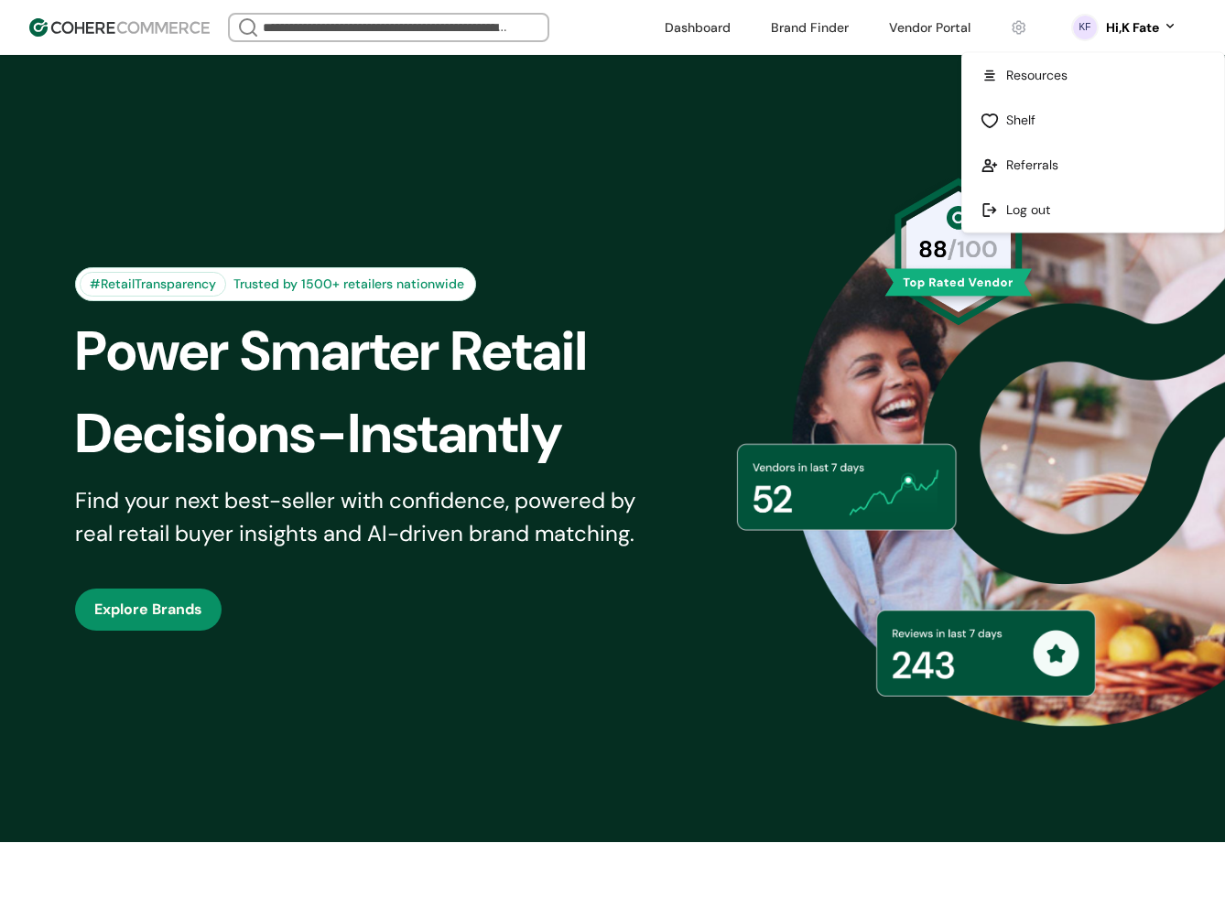
click at [1123, 27] on div "Hi, K Fate" at bounding box center [1132, 27] width 53 height 19
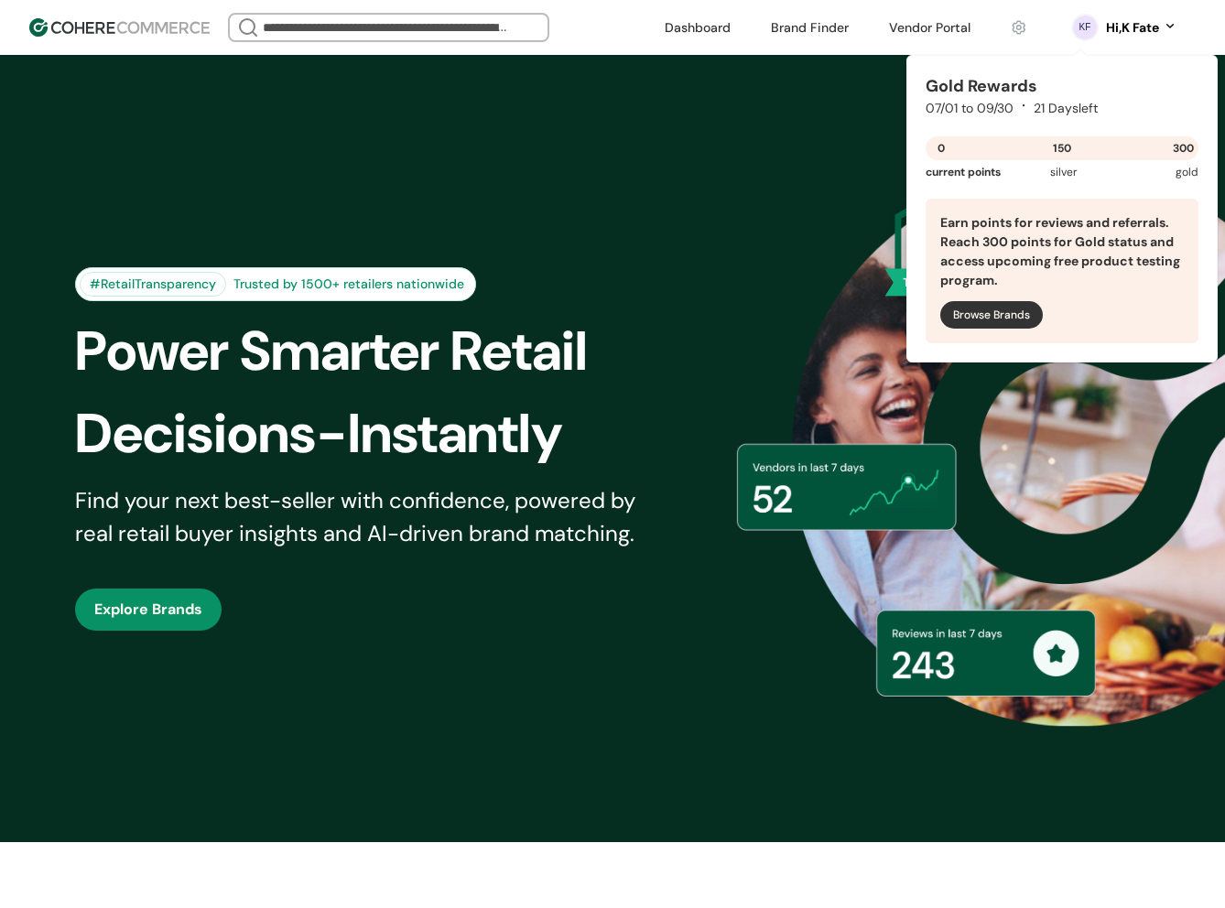
click at [1075, 28] on circle "0 percent" at bounding box center [1085, 28] width 26 height 26
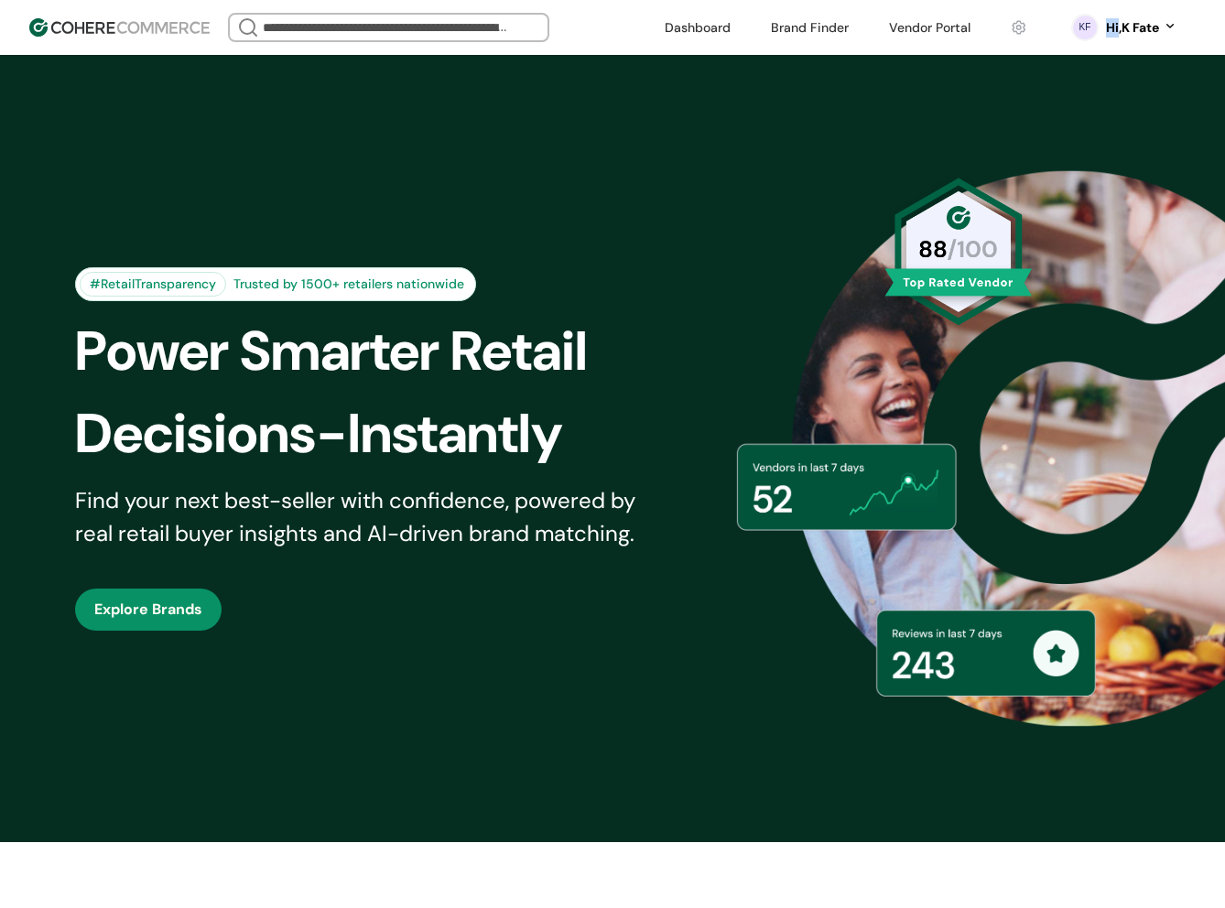
click at [1075, 28] on circle "0 percent" at bounding box center [1085, 28] width 26 height 26
click at [1015, 24] on link at bounding box center [1019, 27] width 38 height 27
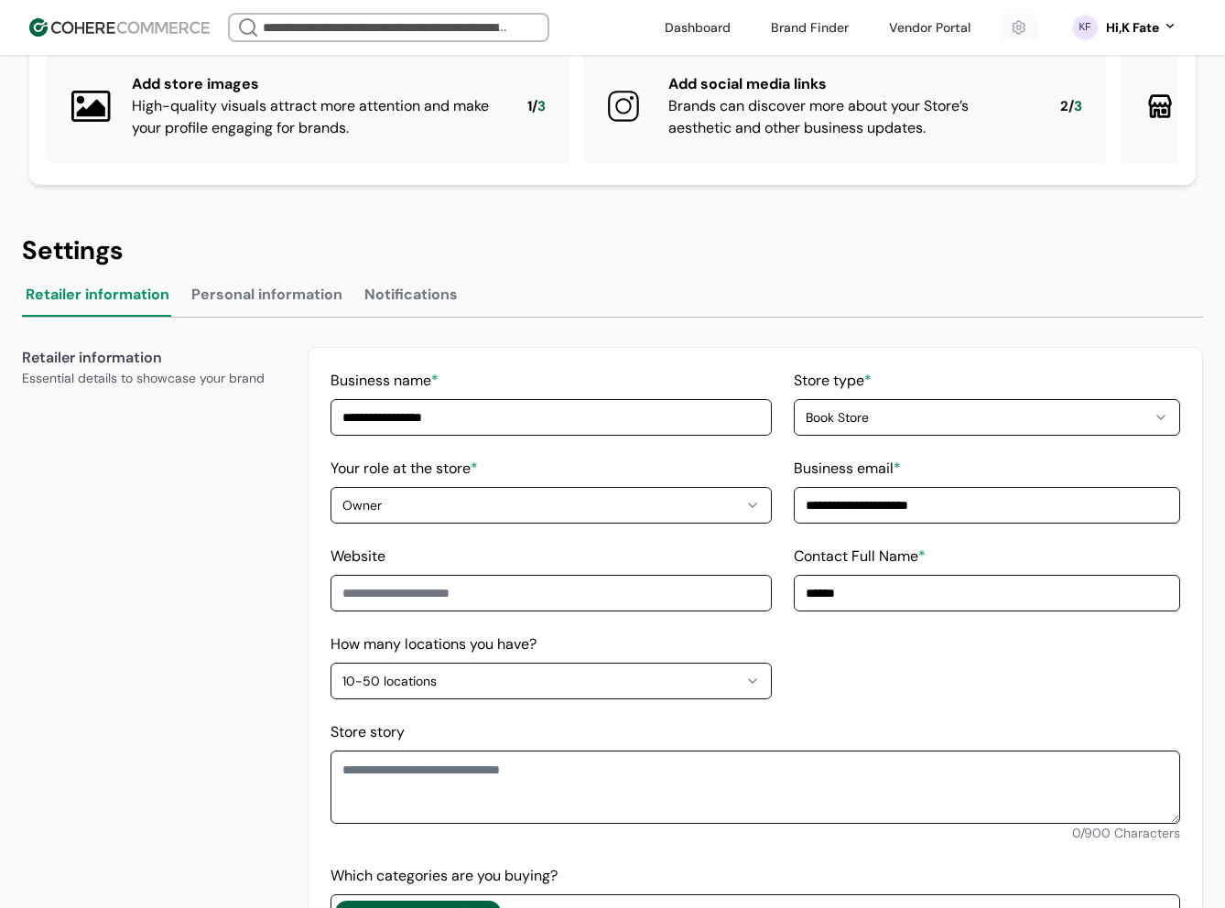
scroll to position [92, 0]
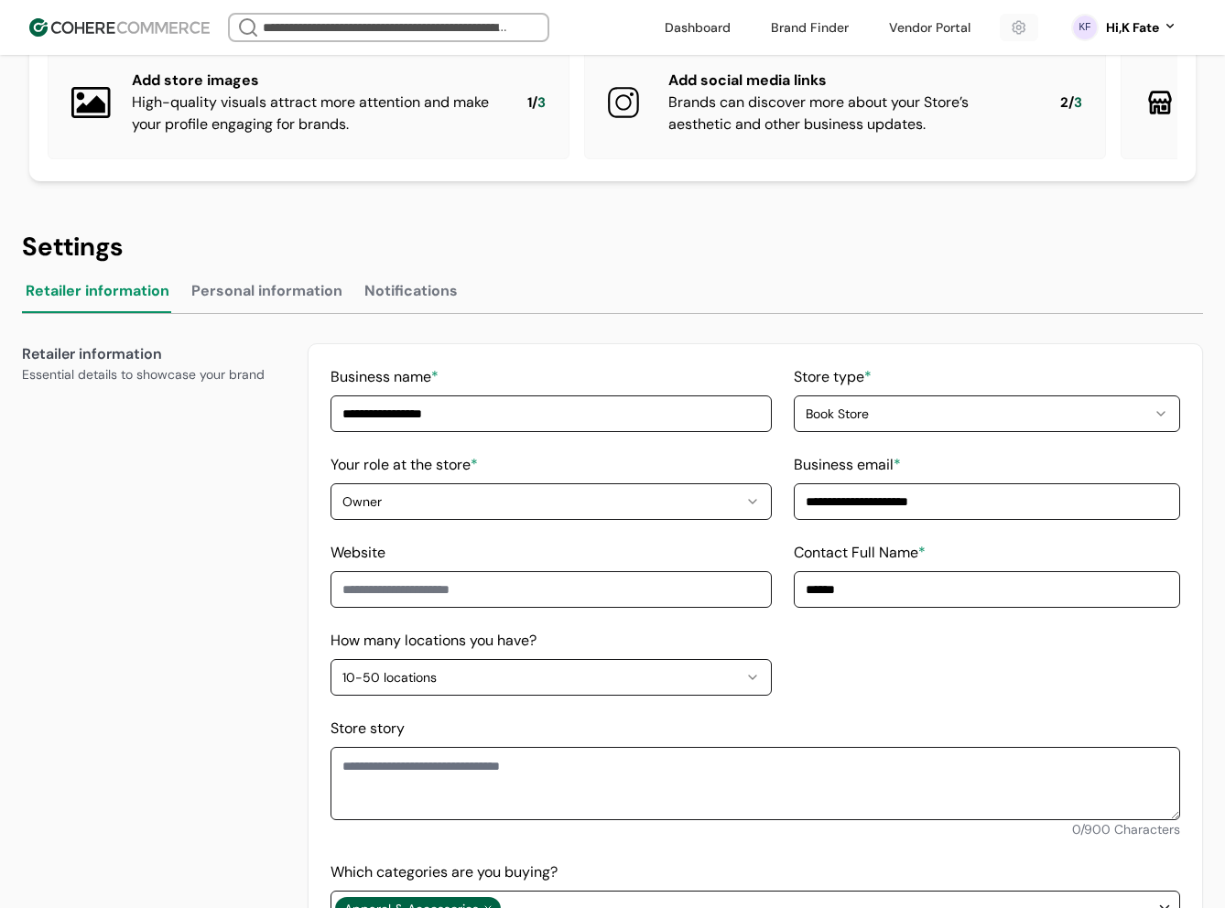
click at [294, 306] on button "Personal information" at bounding box center [267, 295] width 158 height 37
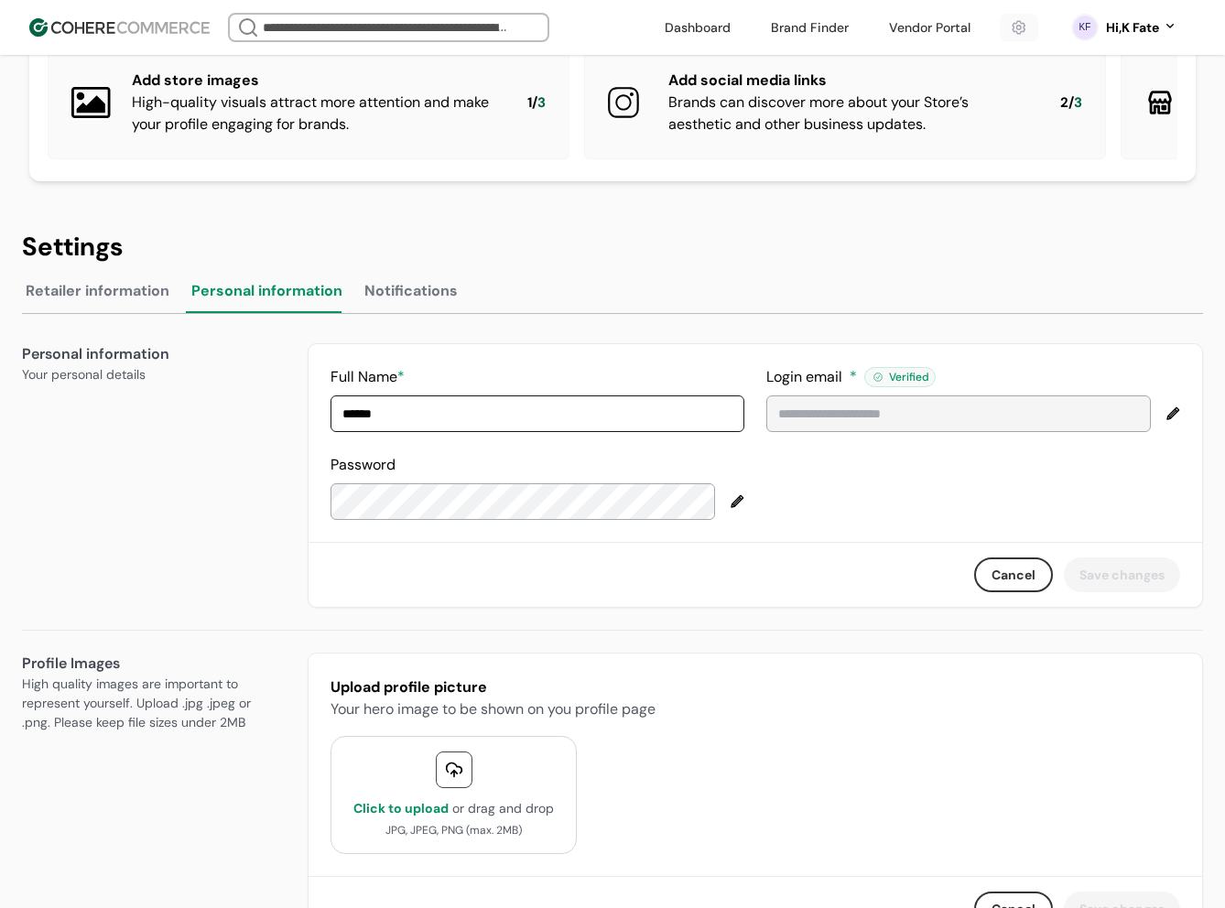
click at [407, 303] on button "Notifications" at bounding box center [411, 295] width 101 height 37
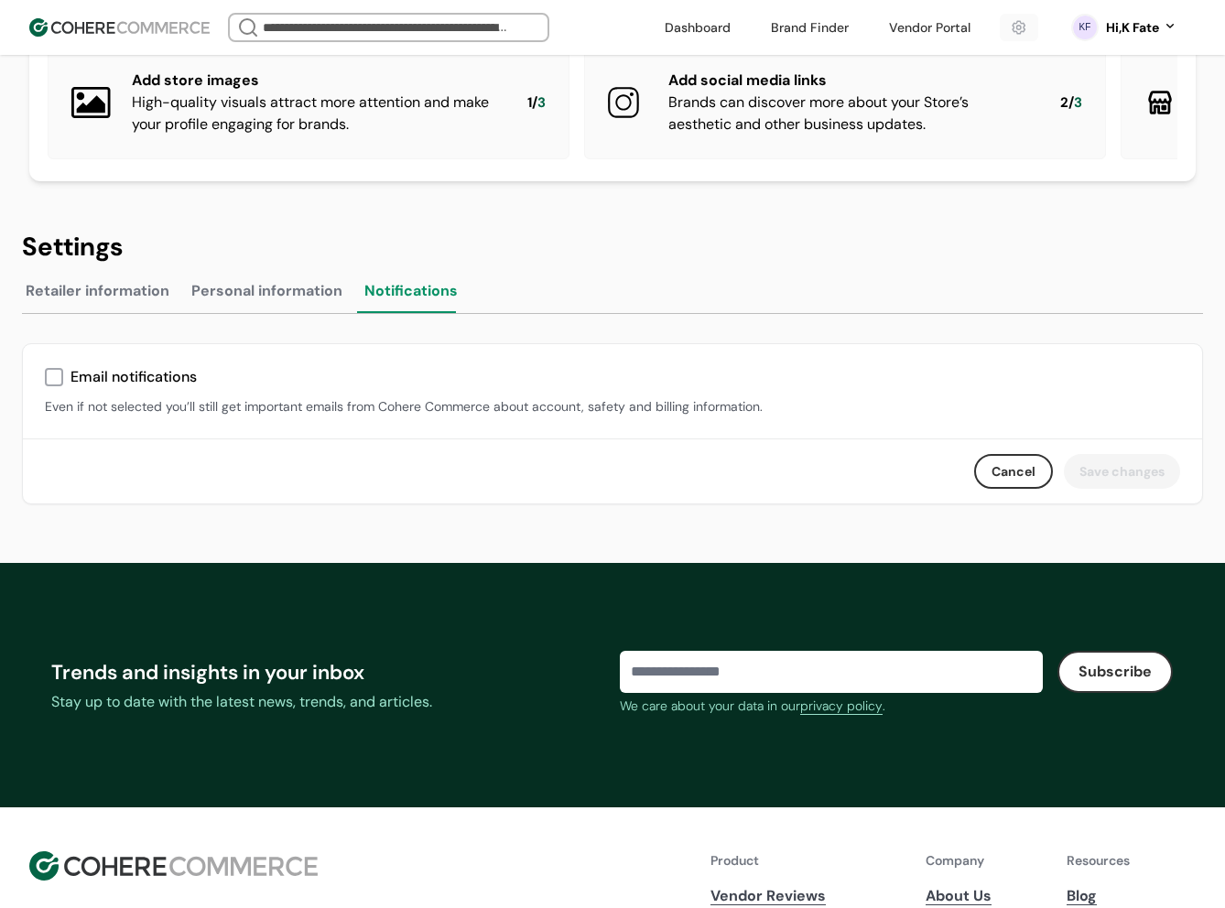
click at [263, 313] on button "Personal information" at bounding box center [267, 295] width 158 height 37
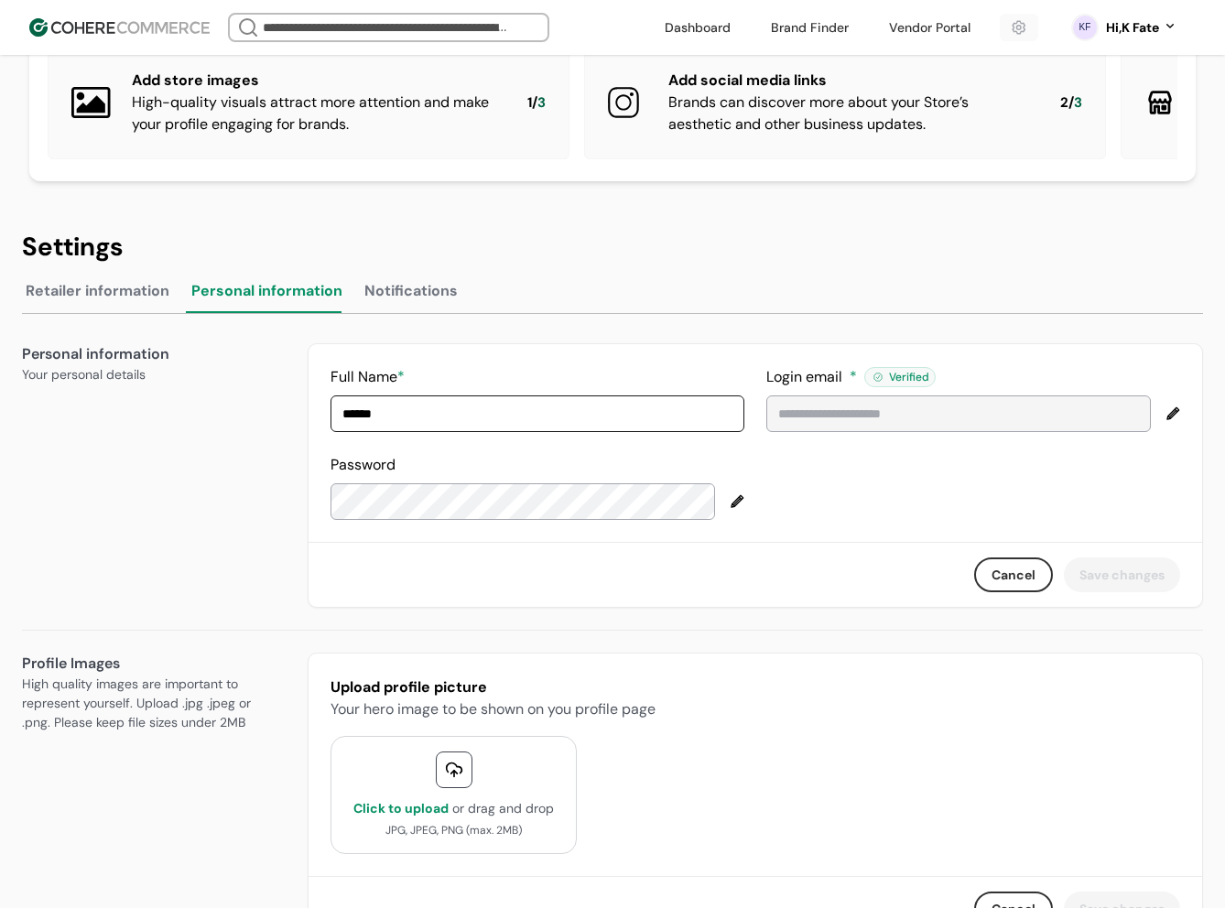
click at [93, 313] on button "Retailer information" at bounding box center [97, 295] width 151 height 37
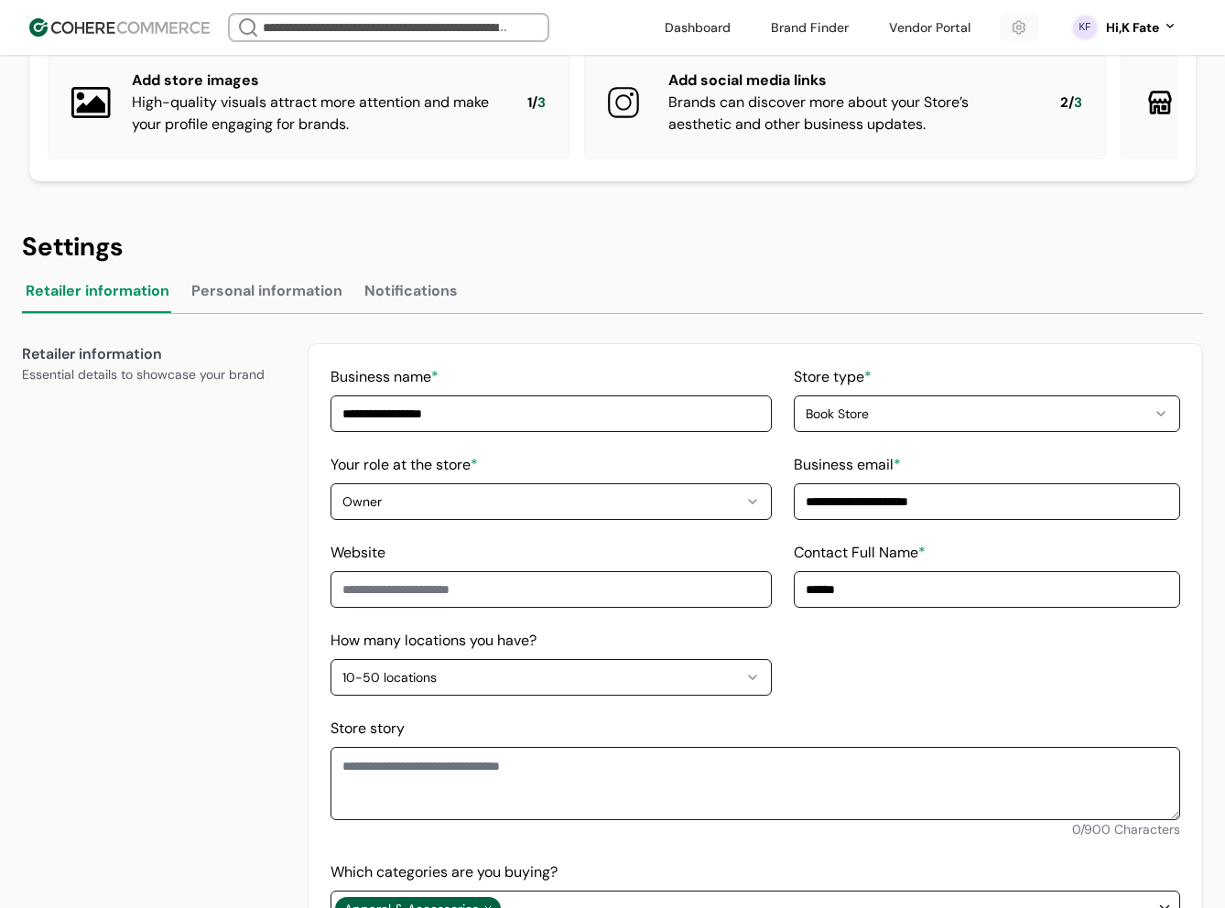
click at [235, 313] on button "Personal information" at bounding box center [267, 295] width 158 height 37
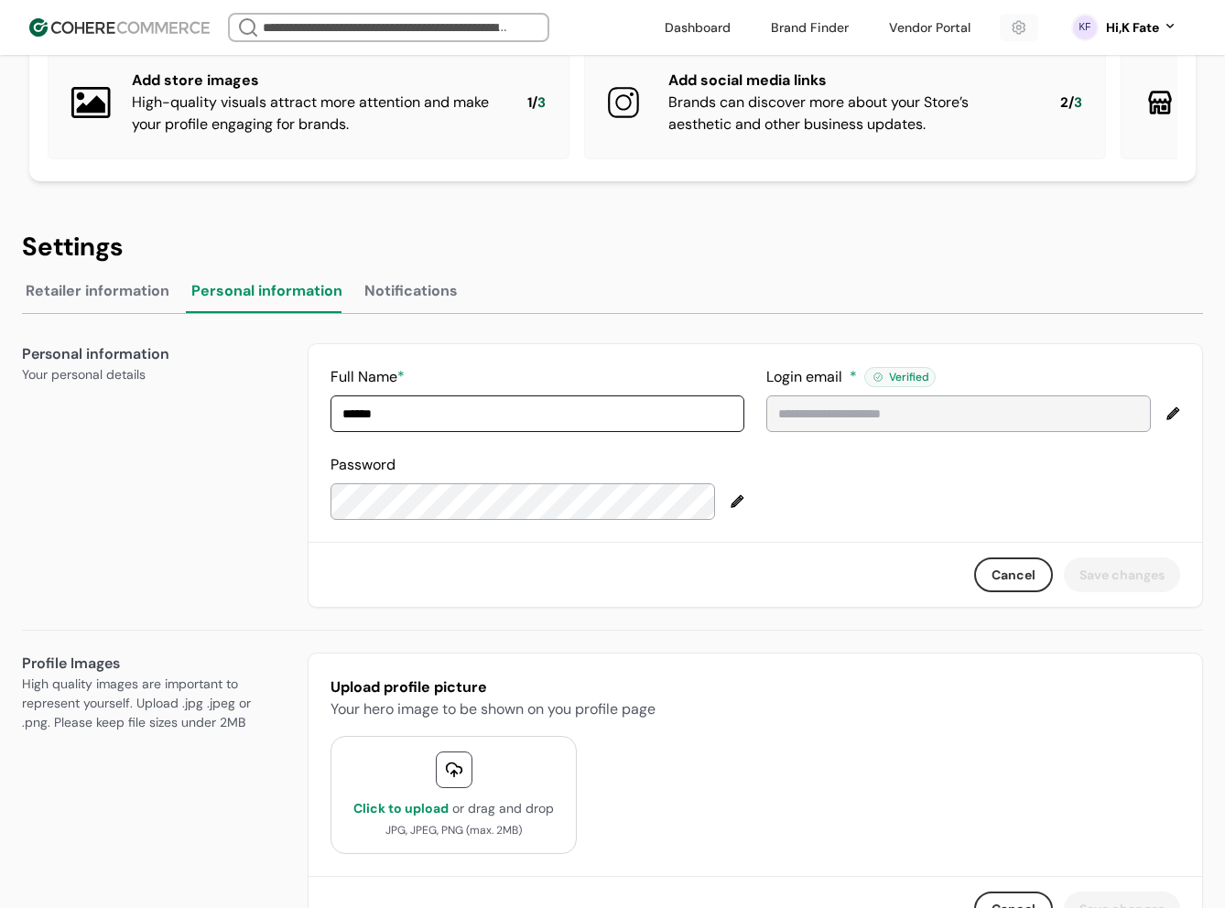
drag, startPoint x: 180, startPoint y: 301, endPoint x: 251, endPoint y: 303, distance: 70.5
click at [251, 303] on div "Retailer information Personal information Notifications" at bounding box center [612, 296] width 1181 height 38
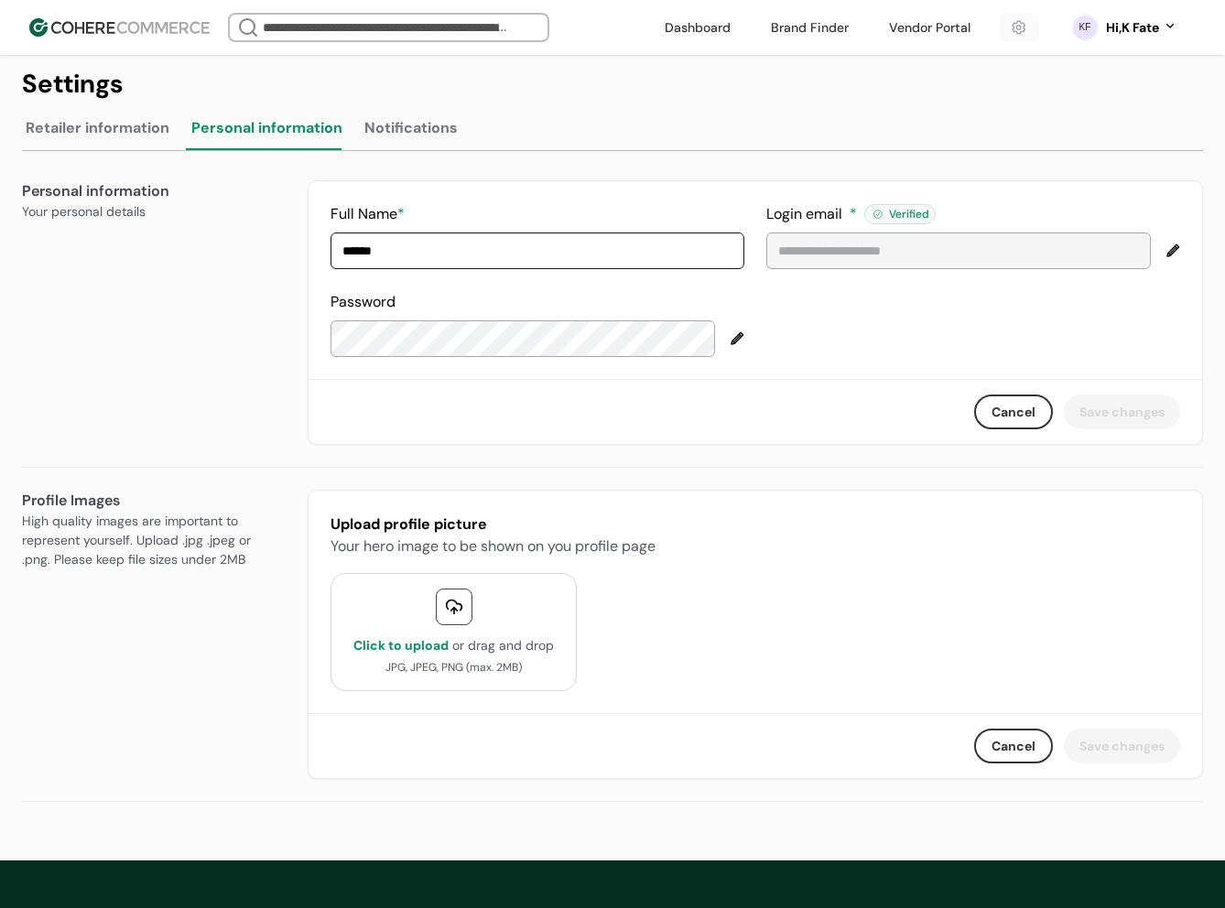
scroll to position [275, 0]
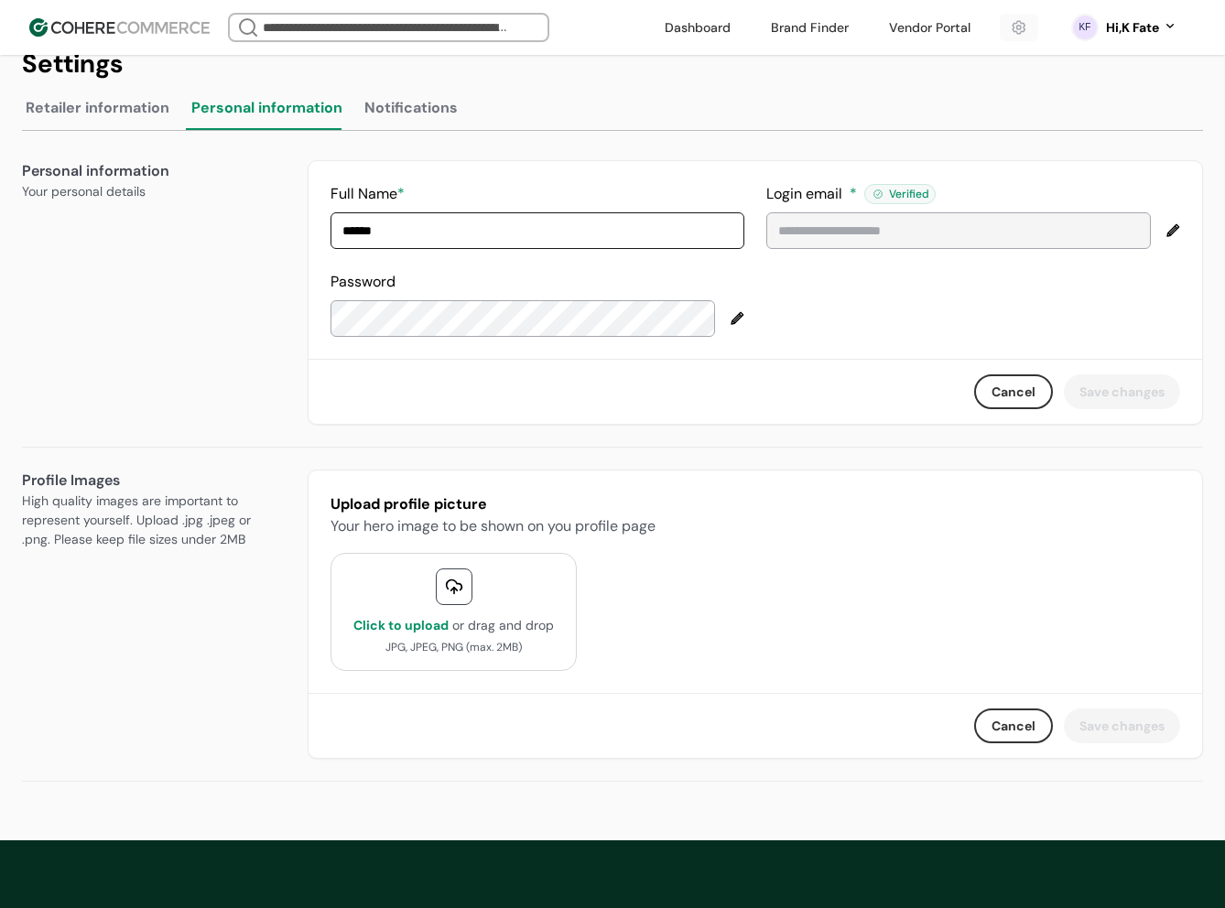
click at [124, 111] on button "Retailer information" at bounding box center [97, 111] width 151 height 37
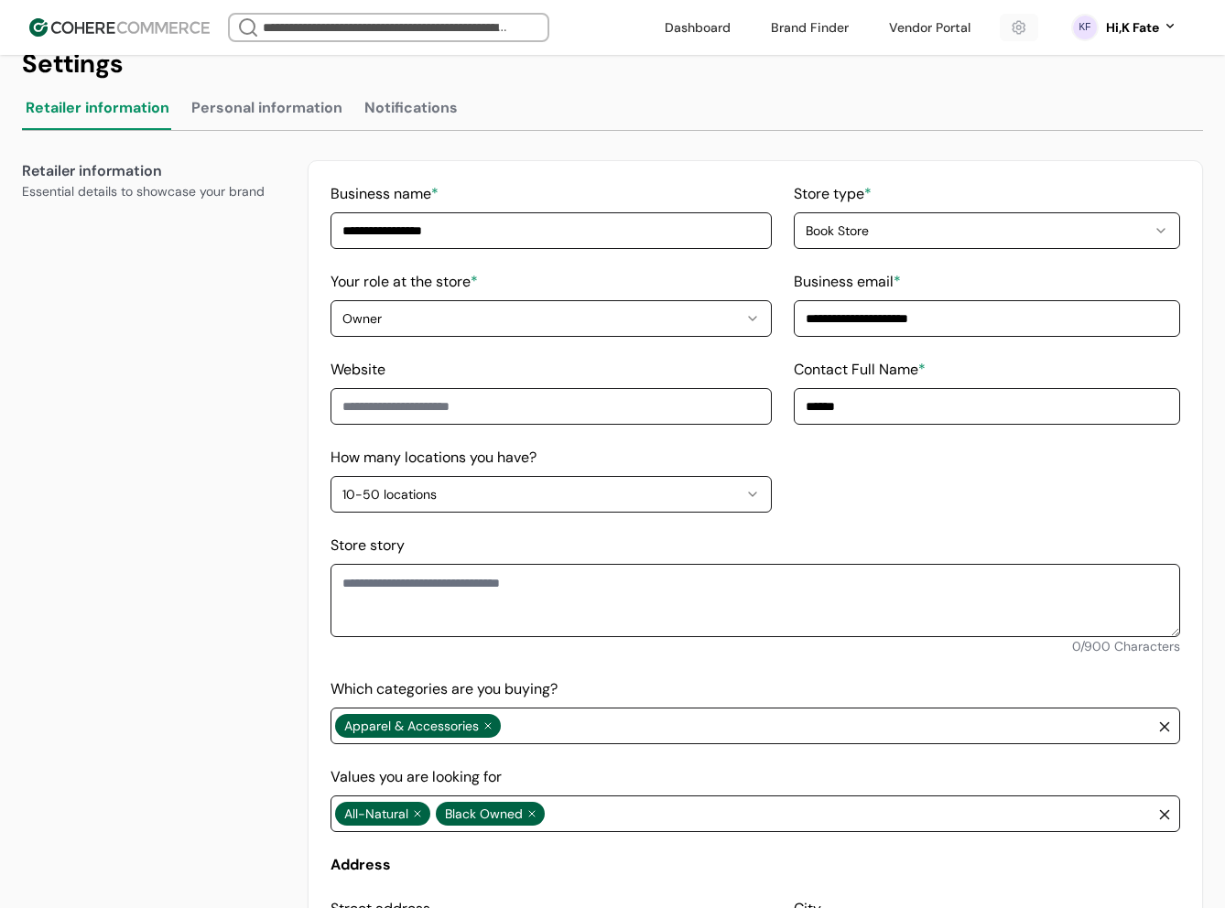
drag, startPoint x: 17, startPoint y: 125, endPoint x: 117, endPoint y: 134, distance: 100.2
click at [363, 113] on button "Notifications" at bounding box center [411, 111] width 101 height 37
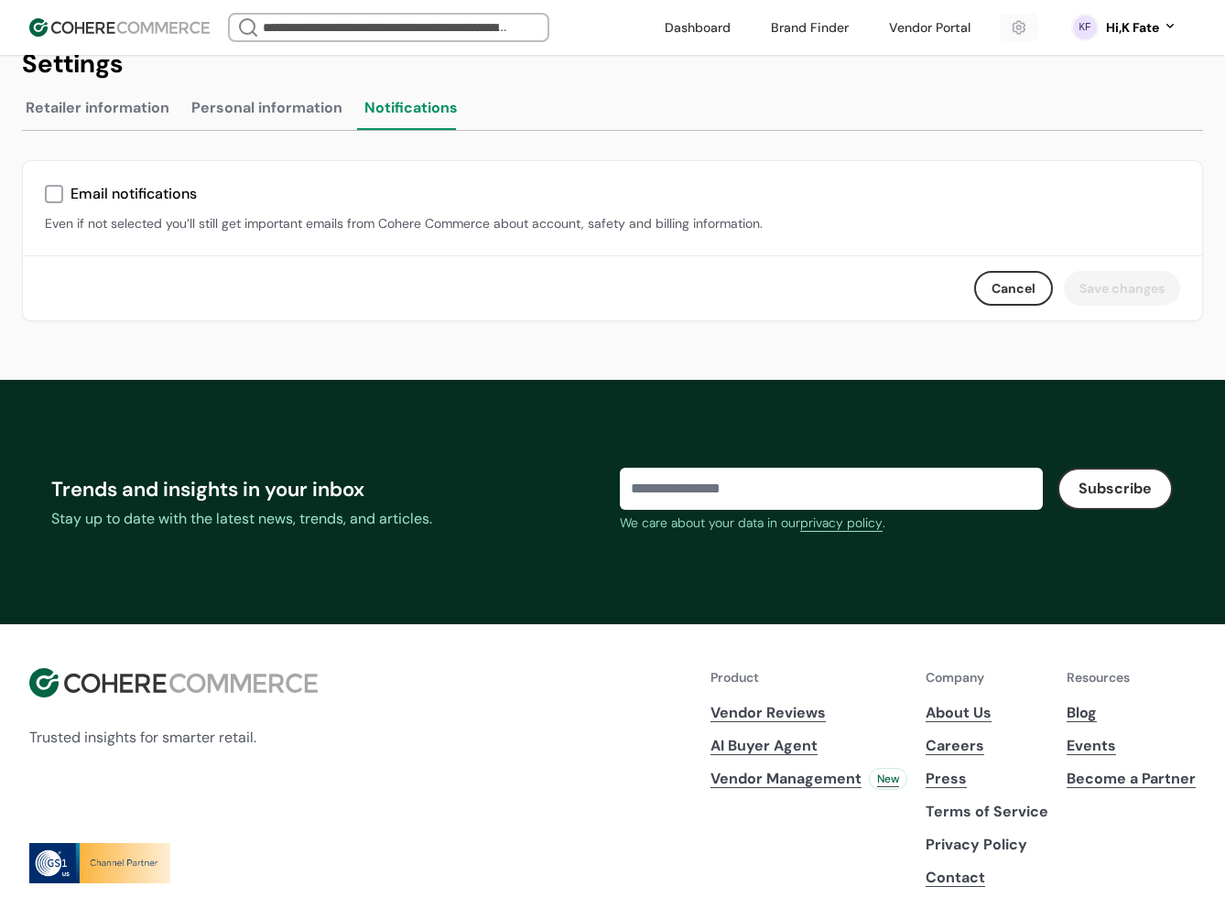
click at [847, 232] on div "Even if not selected you’ll still get important emails from Cohere Commerce abo…" at bounding box center [612, 223] width 1135 height 19
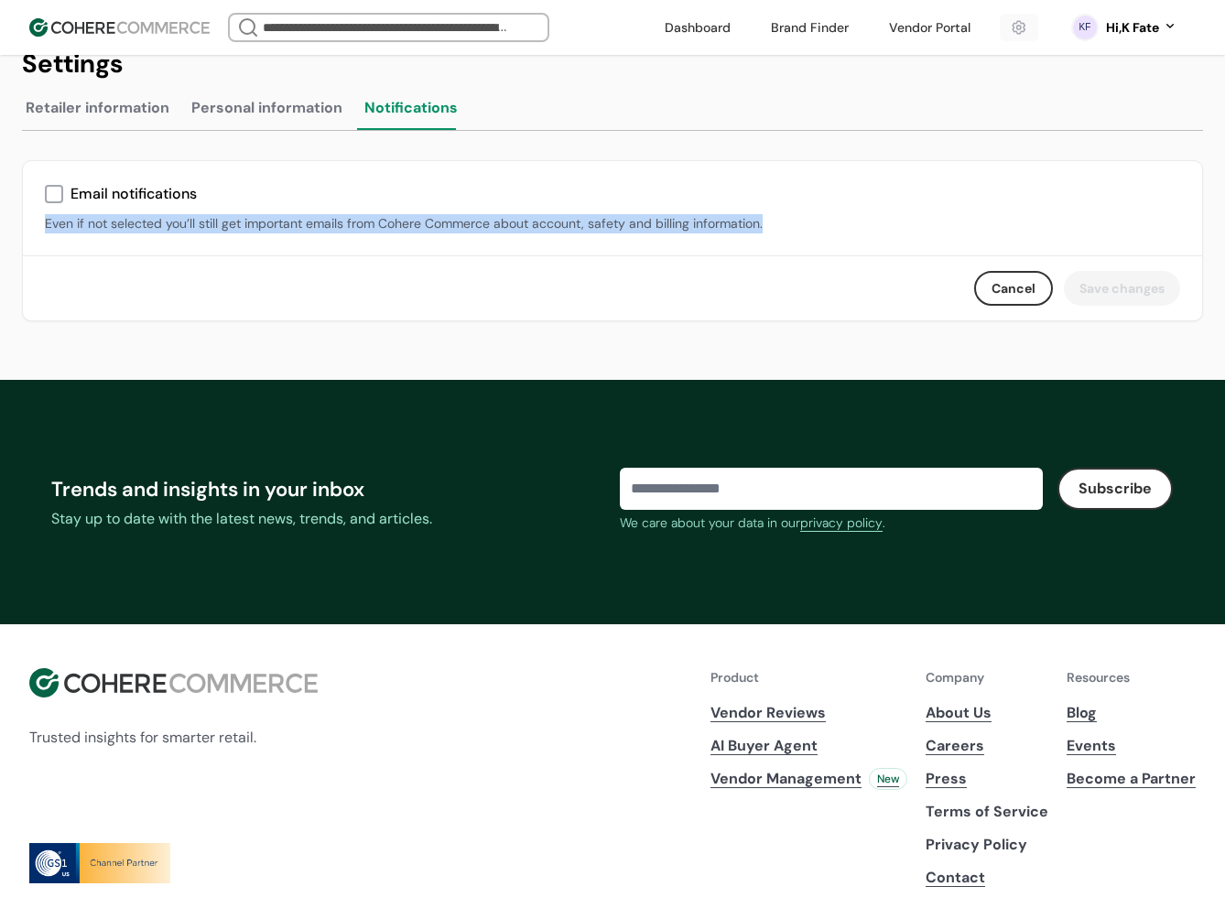
drag, startPoint x: 780, startPoint y: 242, endPoint x: 40, endPoint y: 242, distance: 739.9
click at [40, 242] on div "Email notifications Even if not selected you’ll still get important emails from…" at bounding box center [612, 208] width 1179 height 94
copy div "Even if not selected you’ll still get important emails from Cohere Commerce abo…"
